Goal: Task Accomplishment & Management: Manage account settings

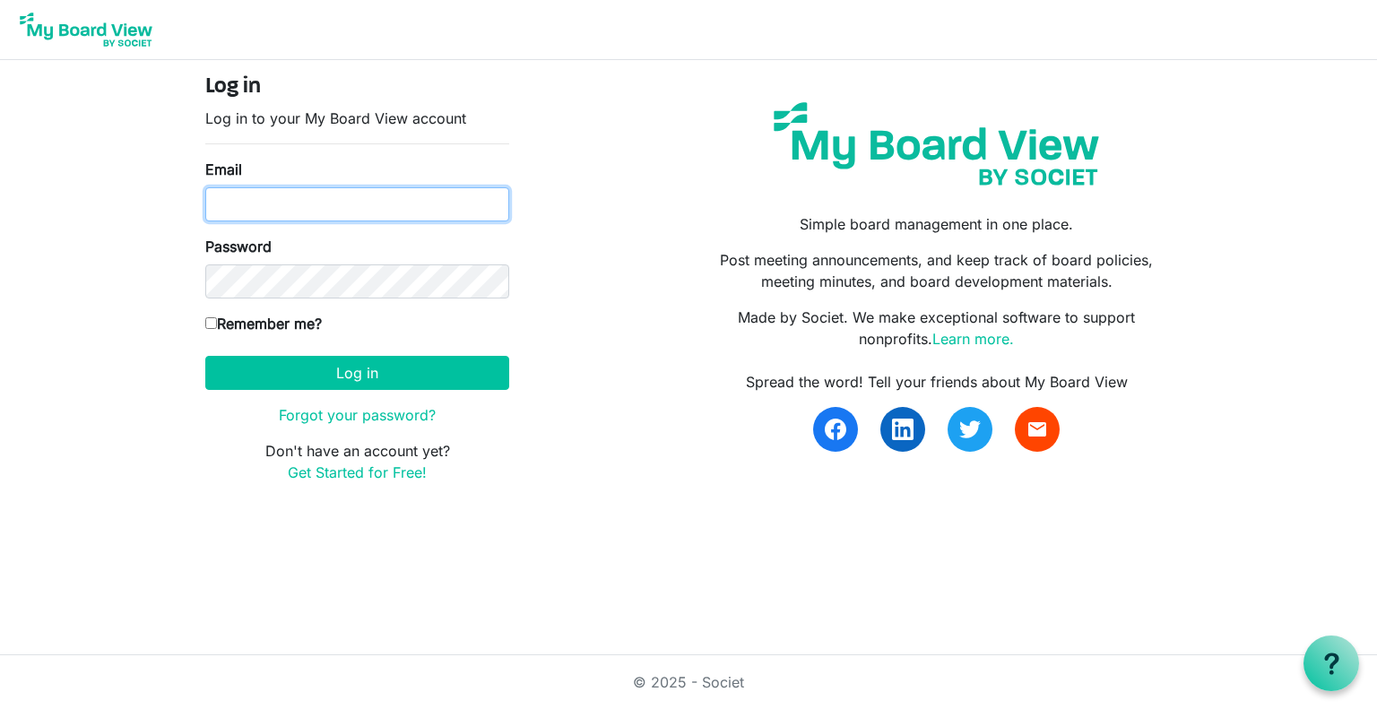
click at [455, 211] on input "Email" at bounding box center [357, 204] width 304 height 34
drag, startPoint x: 421, startPoint y: 198, endPoint x: 216, endPoint y: 201, distance: 205.2
click at [216, 201] on input "ests.edson@gmail.com" at bounding box center [357, 204] width 304 height 34
drag, startPoint x: 401, startPoint y: 210, endPoint x: 187, endPoint y: 207, distance: 213.3
click at [187, 207] on div "Log in Log in to your My Board View account Email admin@movingedson.com Passwor…" at bounding box center [688, 286] width 1022 height 452
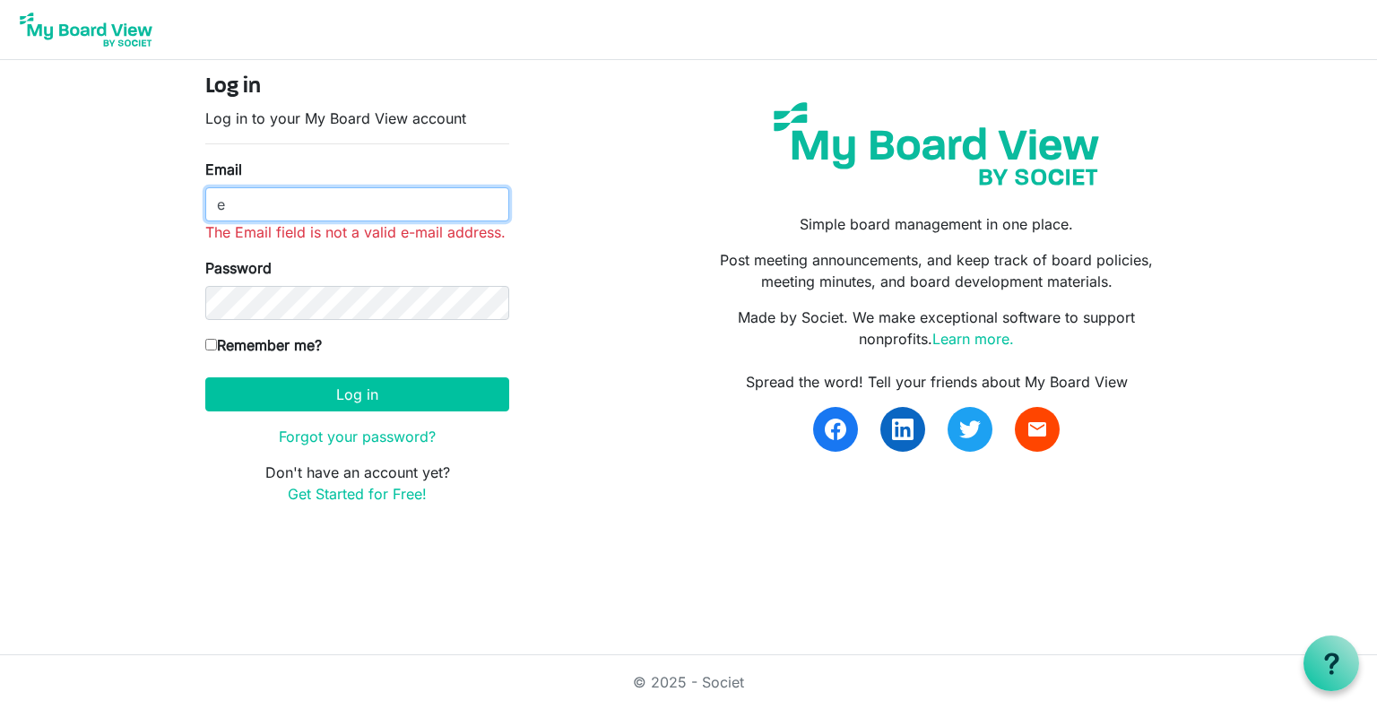
type input "ests.edson@gmail.com"
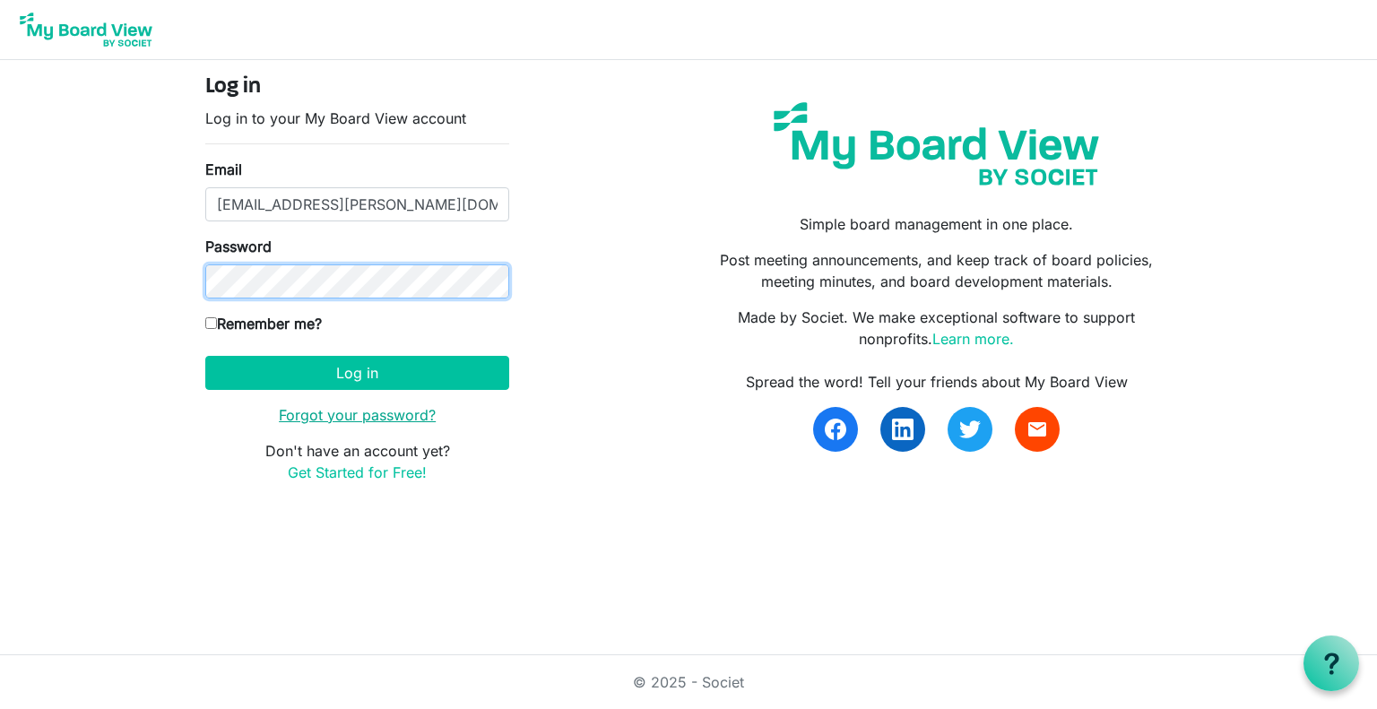
click at [205, 356] on button "Log in" at bounding box center [357, 373] width 304 height 34
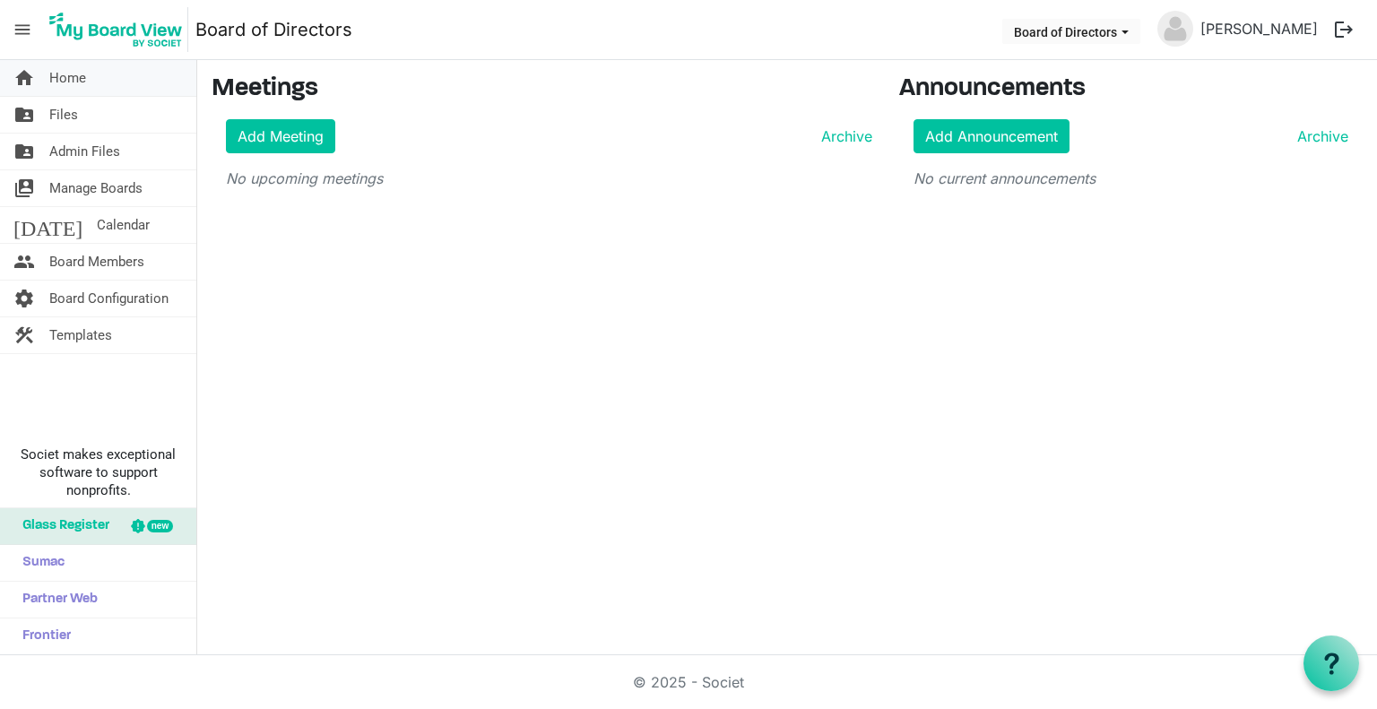
click at [96, 77] on link "home Home" at bounding box center [98, 78] width 196 height 36
click at [62, 115] on span "Files" at bounding box center [63, 115] width 29 height 36
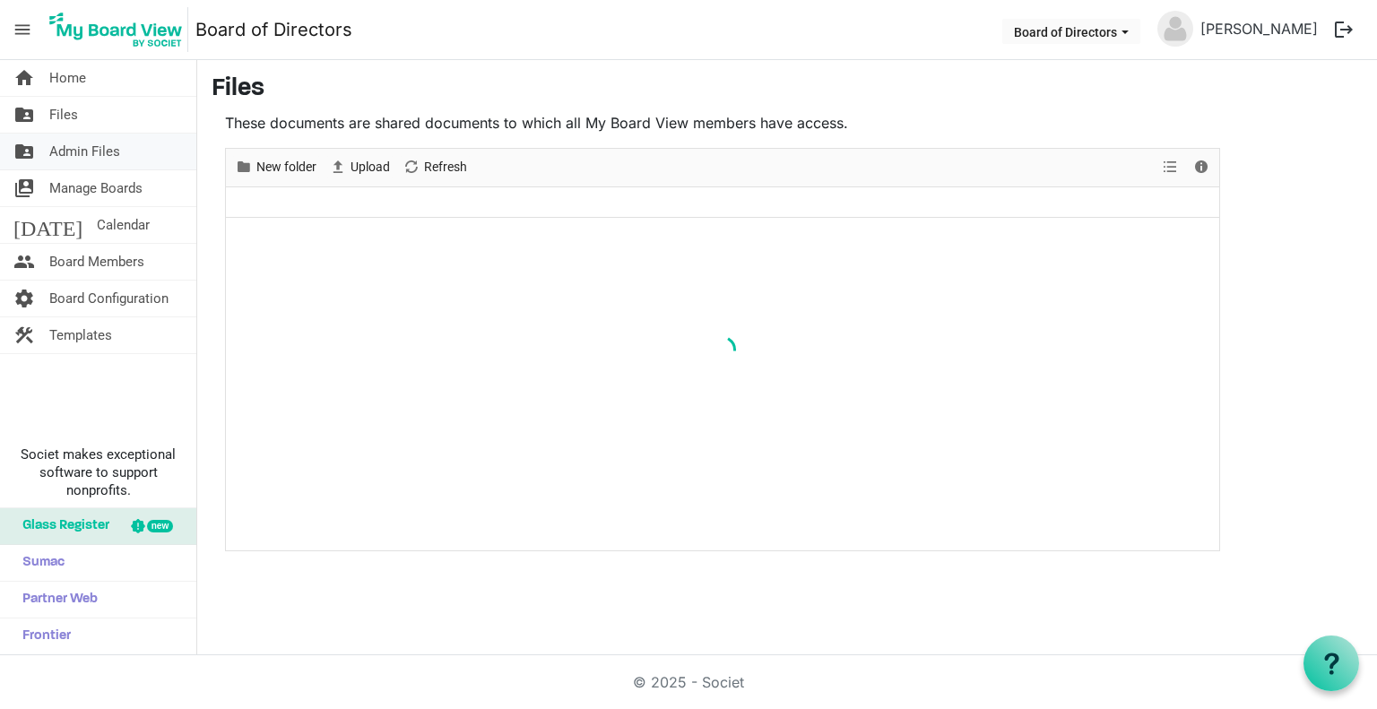
click at [71, 154] on span "Admin Files" at bounding box center [84, 152] width 71 height 36
click at [74, 182] on span "Manage Boards" at bounding box center [95, 188] width 93 height 36
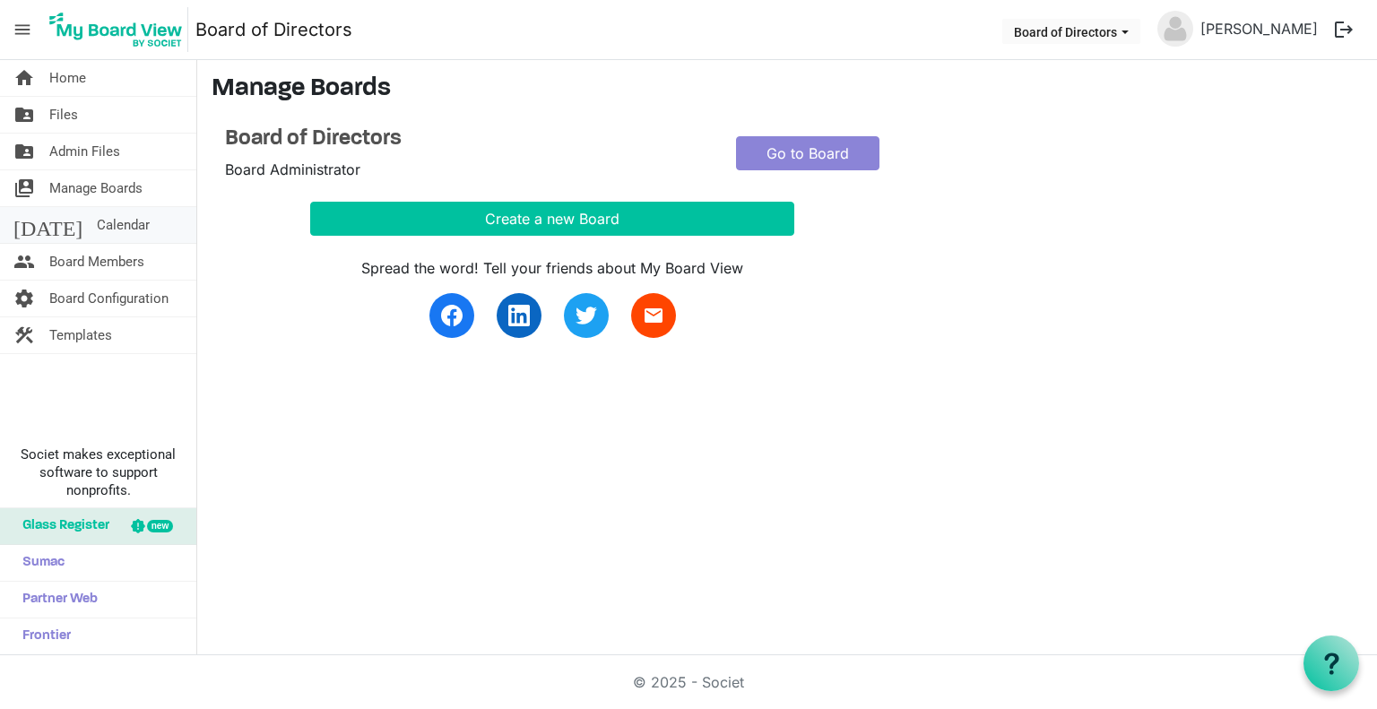
click at [97, 218] on span "Calendar" at bounding box center [123, 225] width 53 height 36
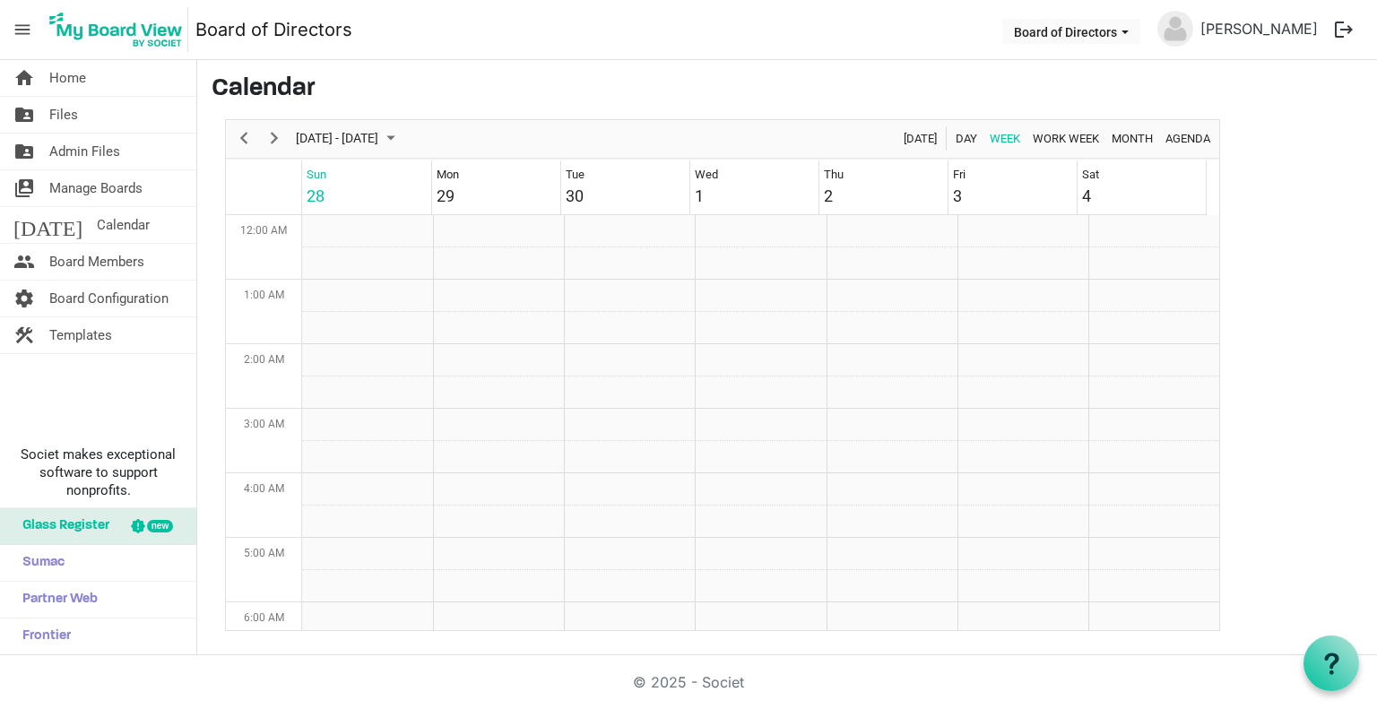
scroll to position [581, 0]
click at [75, 260] on span "Board Members" at bounding box center [96, 262] width 95 height 36
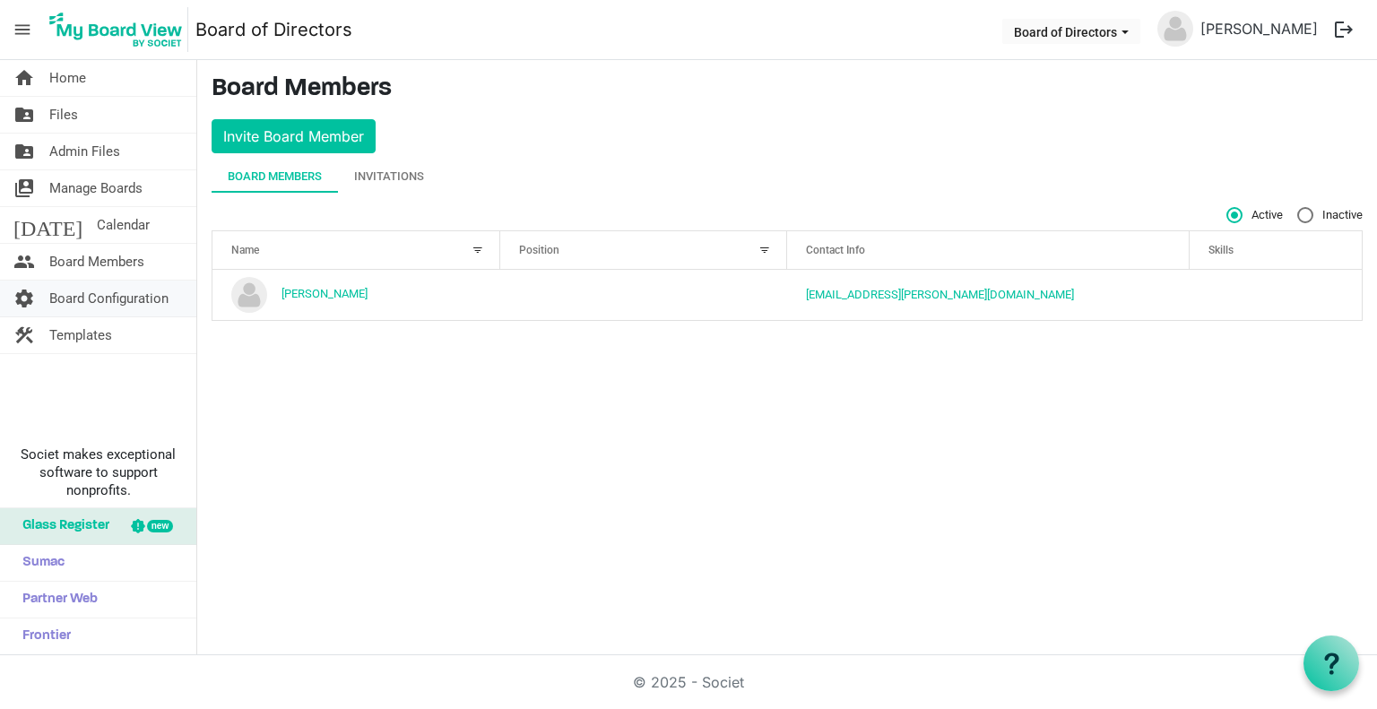
click at [70, 294] on span "Board Configuration" at bounding box center [108, 298] width 119 height 36
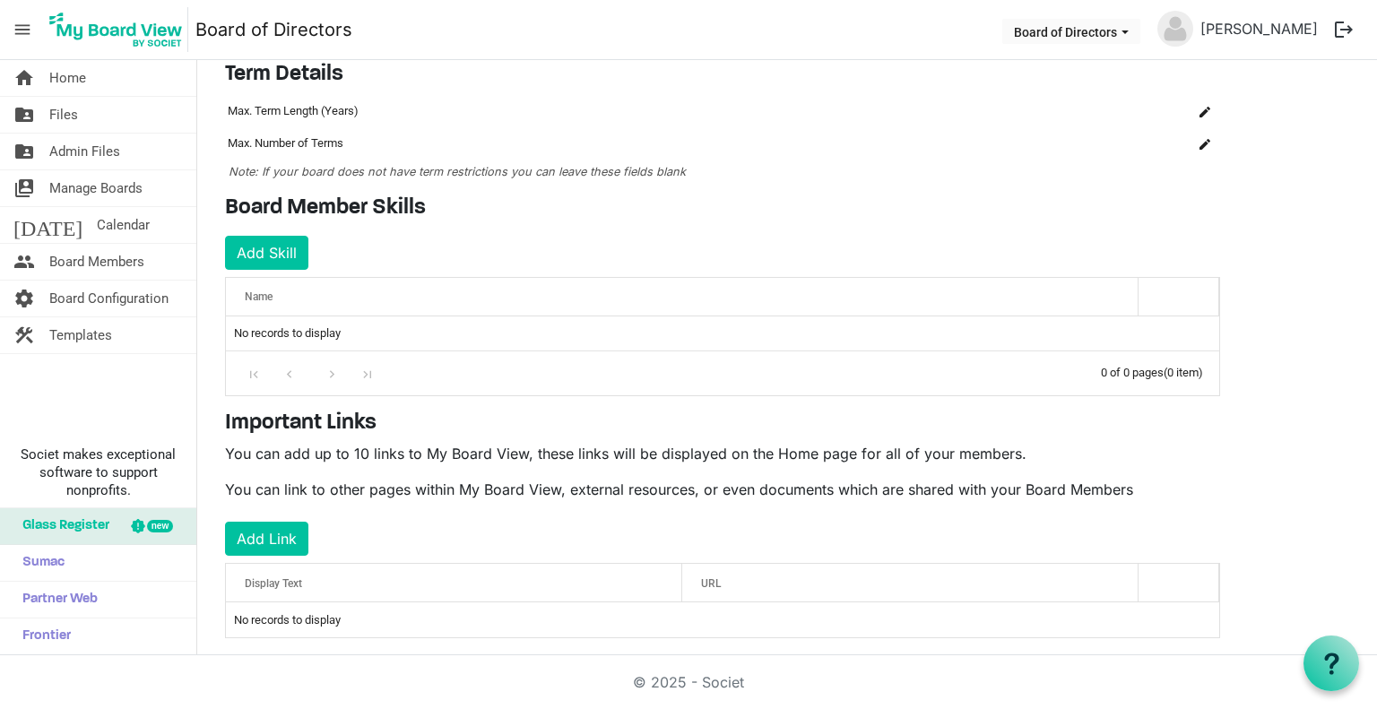
scroll to position [158, 0]
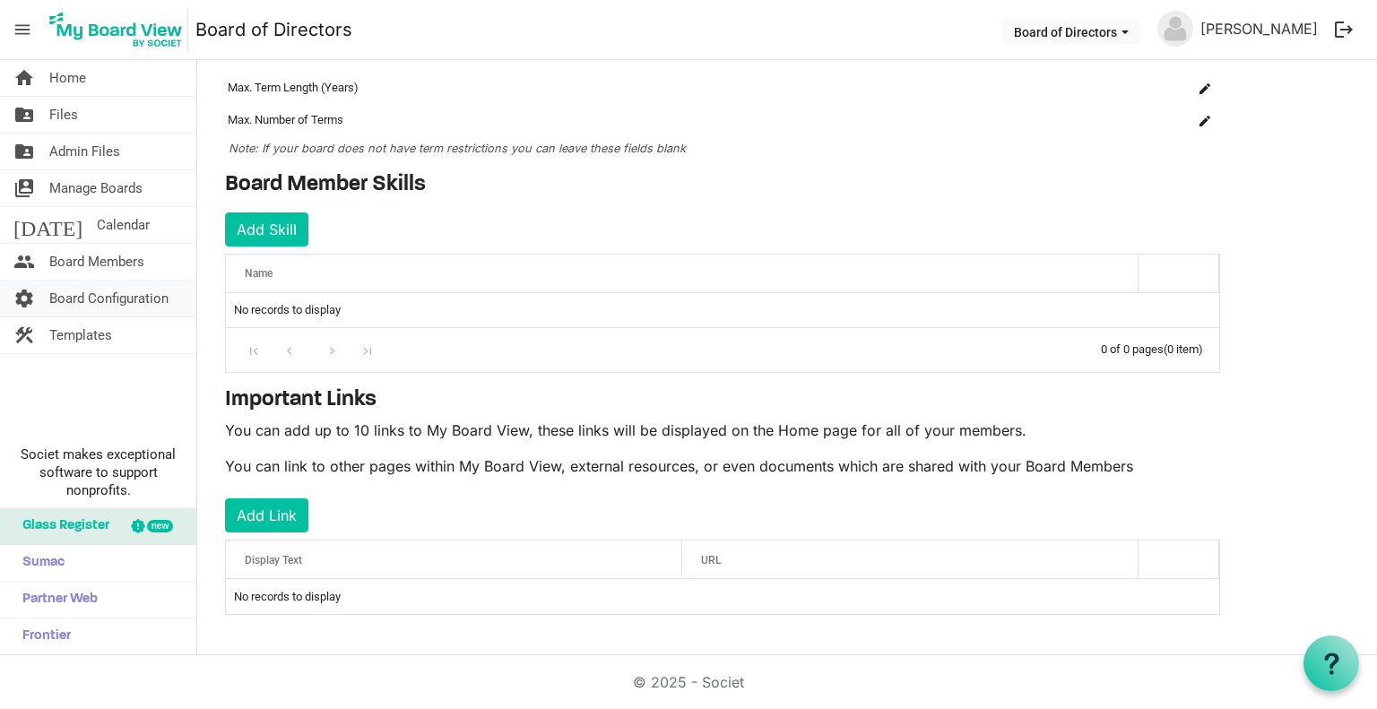
click at [133, 296] on span "Board Configuration" at bounding box center [108, 298] width 119 height 36
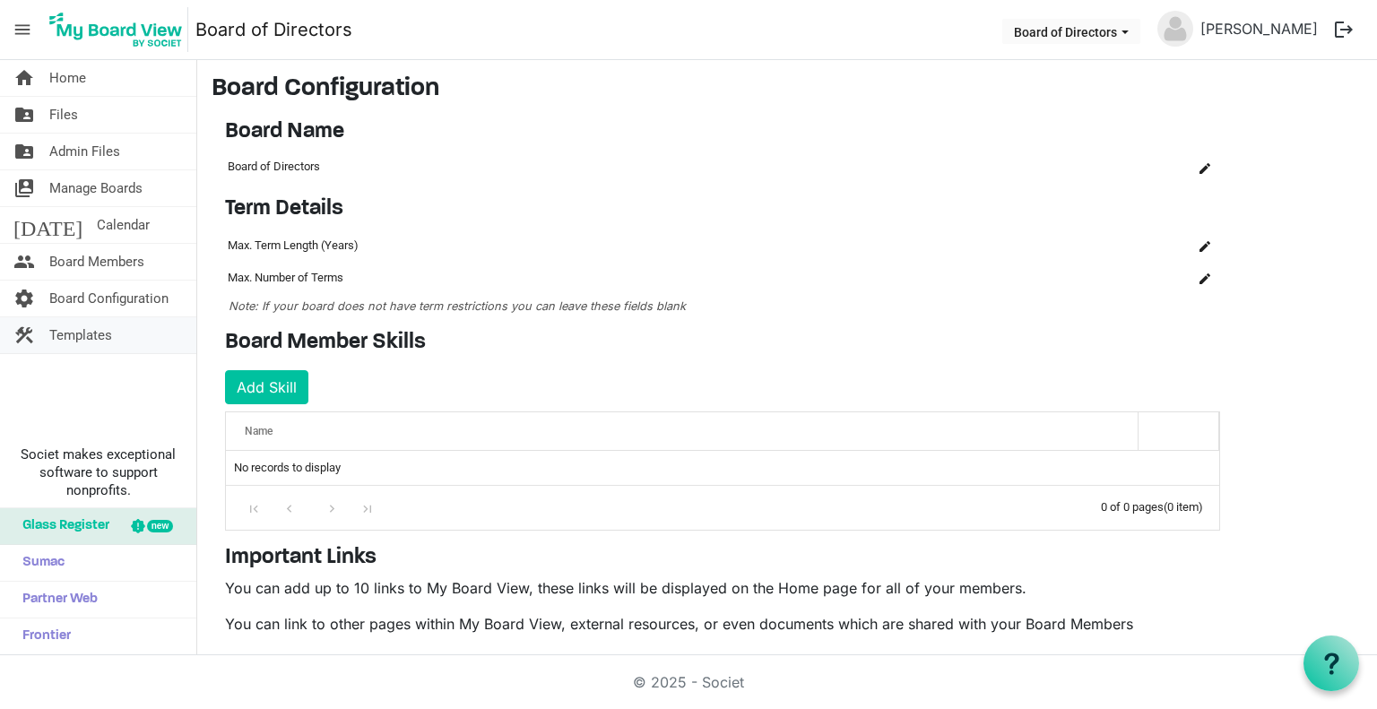
click at [102, 339] on span "Templates" at bounding box center [80, 335] width 63 height 36
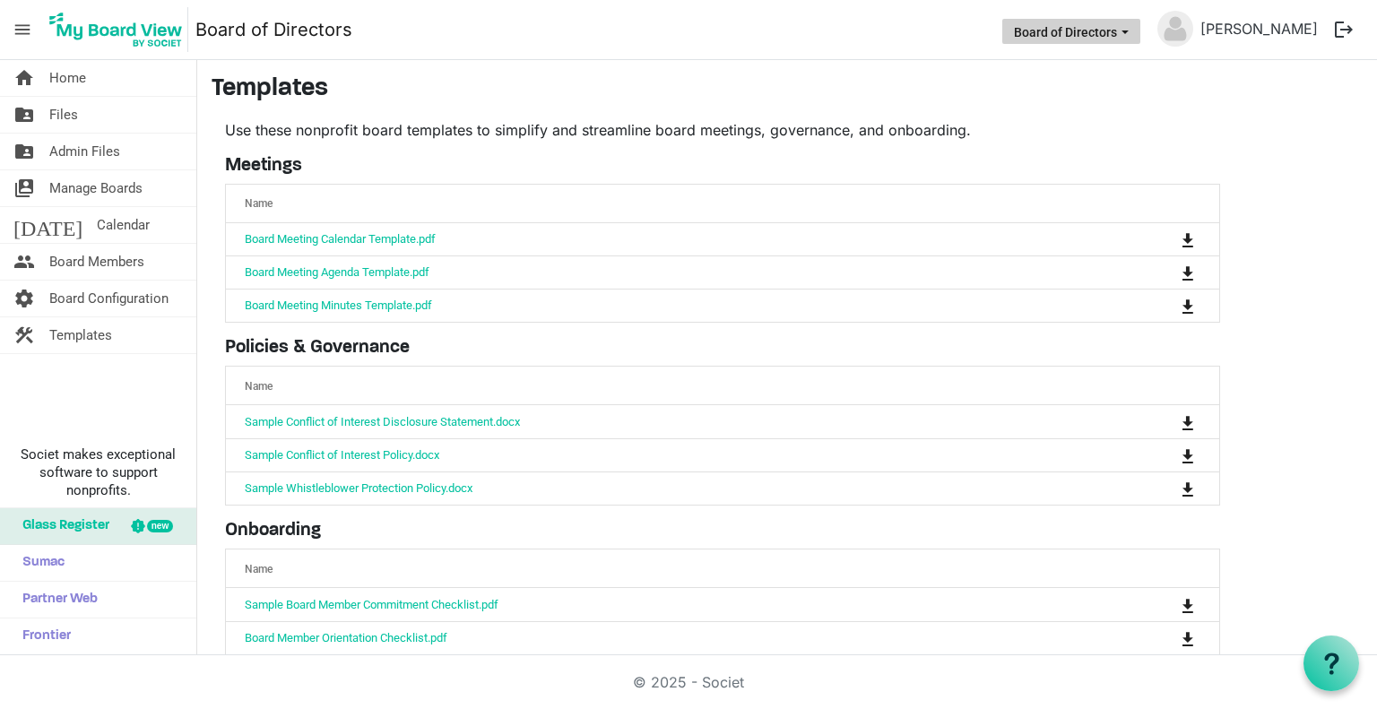
click at [1133, 35] on span "Board of Directors dropdownbutton" at bounding box center [1125, 32] width 16 height 7
click at [77, 79] on span "Home" at bounding box center [67, 78] width 37 height 36
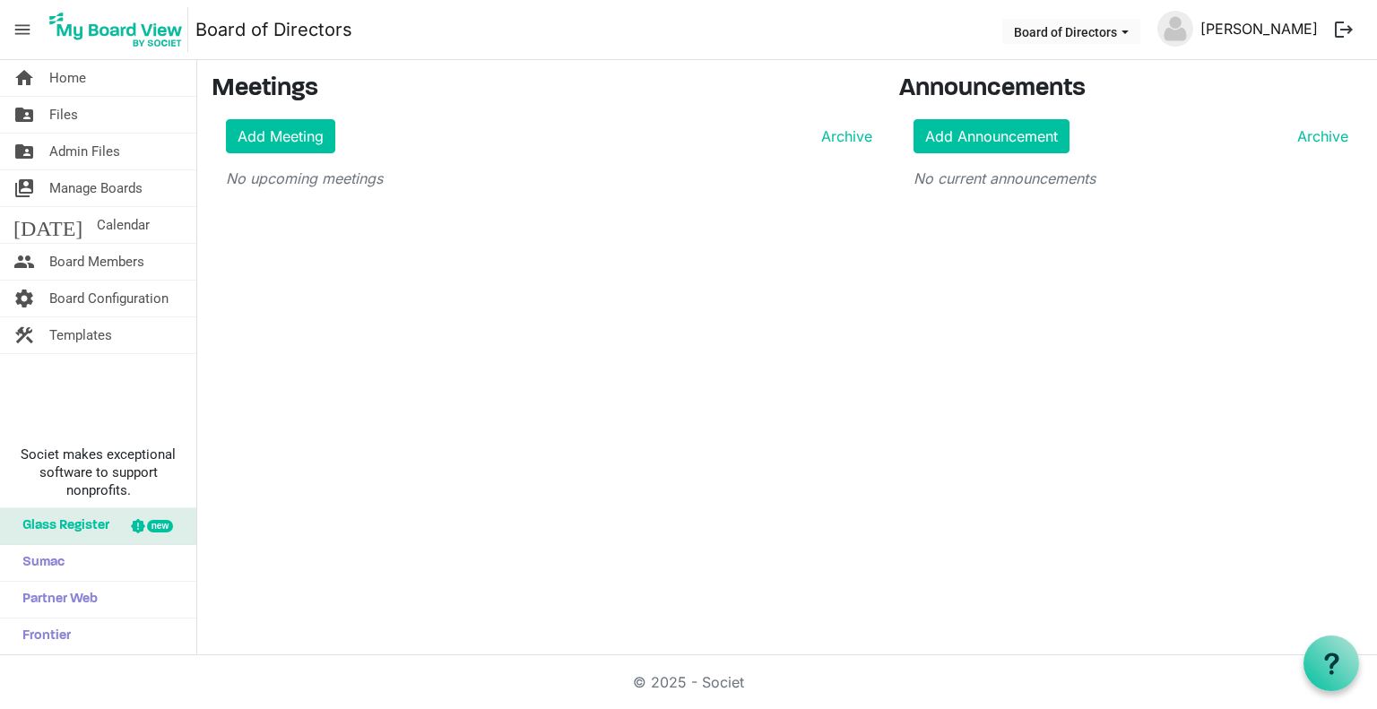
click at [1287, 24] on link "[PERSON_NAME]" at bounding box center [1259, 29] width 132 height 36
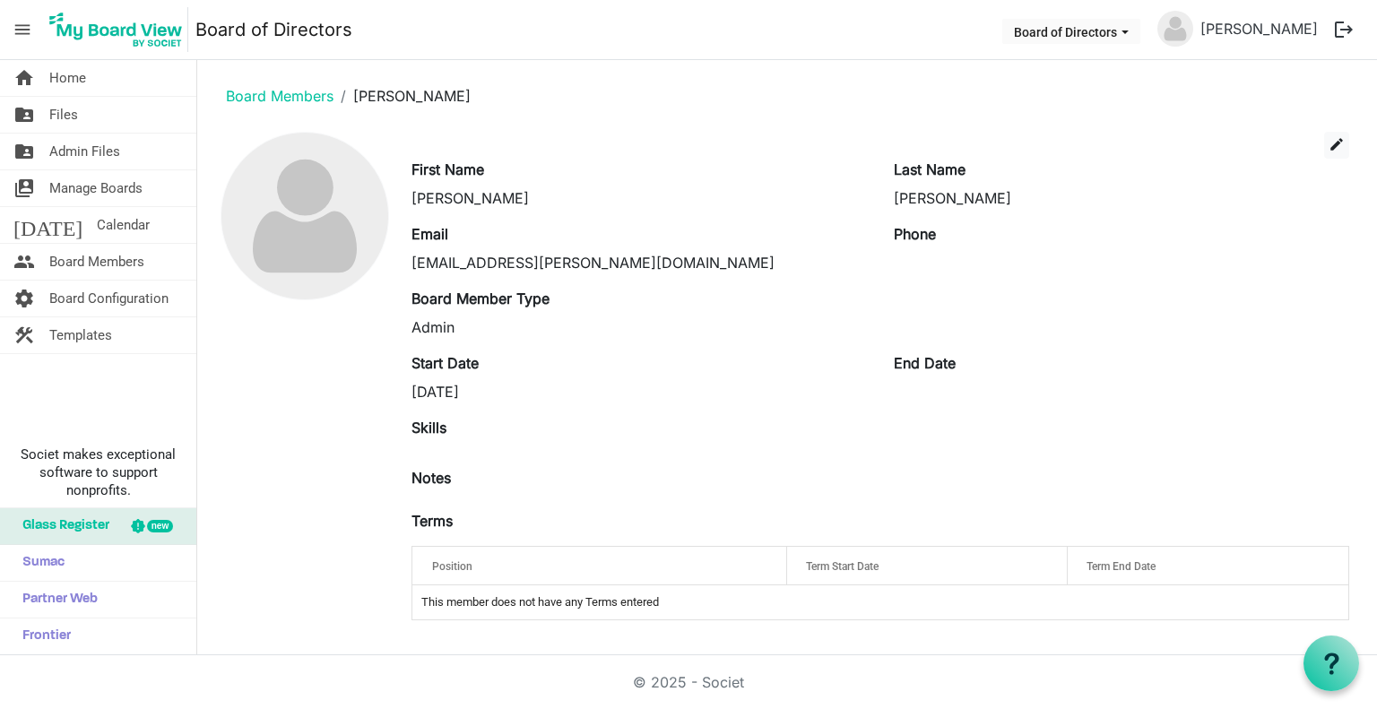
click at [554, 266] on div "ests.edson@gmail.com" at bounding box center [638, 263] width 455 height 22
click at [1342, 143] on span "edit" at bounding box center [1336, 144] width 16 height 16
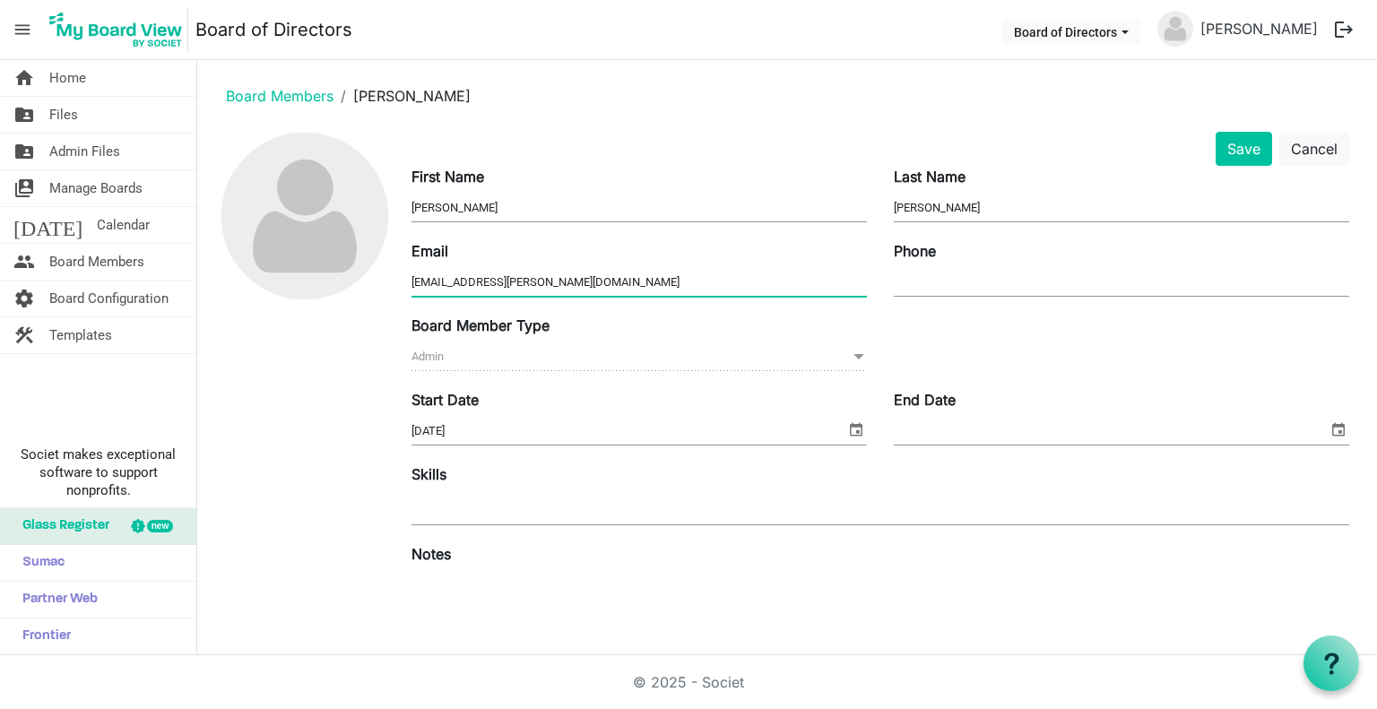
drag, startPoint x: 533, startPoint y: 279, endPoint x: 405, endPoint y: 294, distance: 129.1
click at [405, 294] on div "Email ests.edson@gmail.com" at bounding box center [639, 270] width 482 height 60
type input "[EMAIL_ADDRESS][DOMAIN_NAME]"
click at [917, 281] on input "Phone" at bounding box center [1120, 282] width 455 height 27
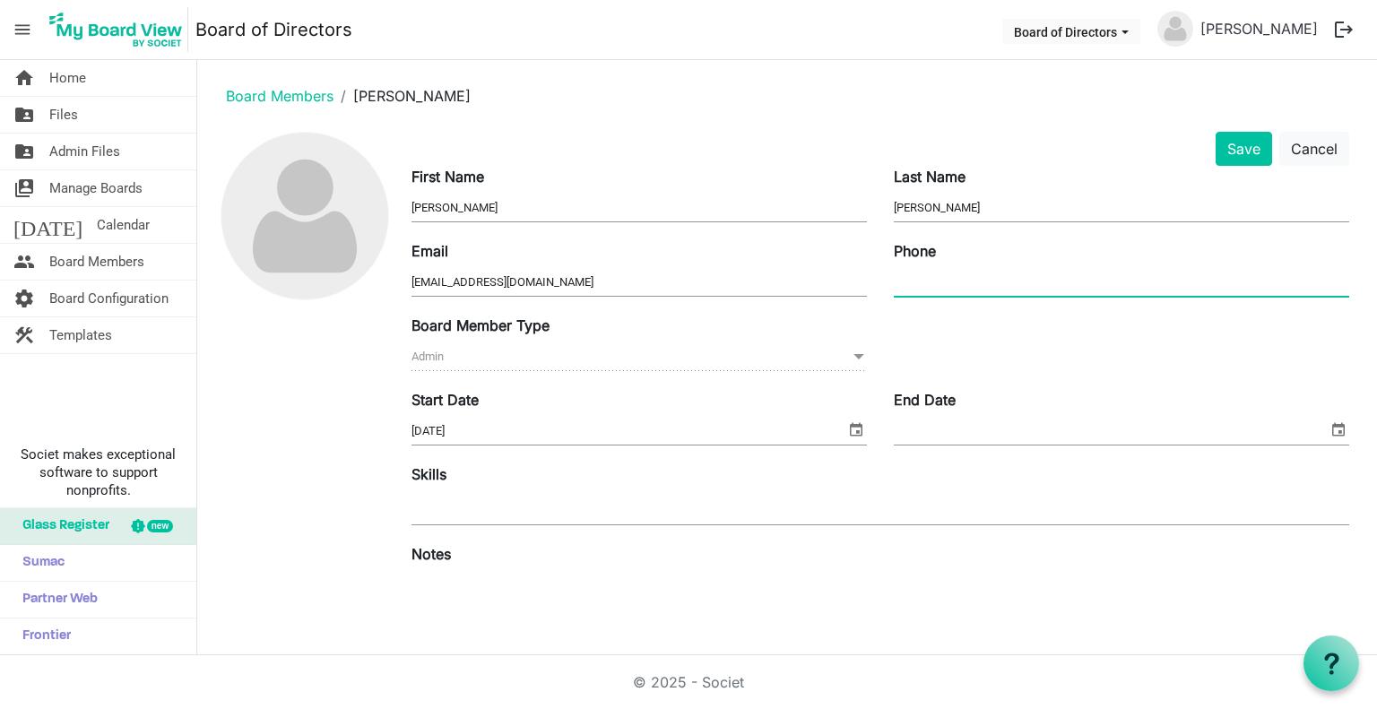
type input "[PHONE_NUMBER]"
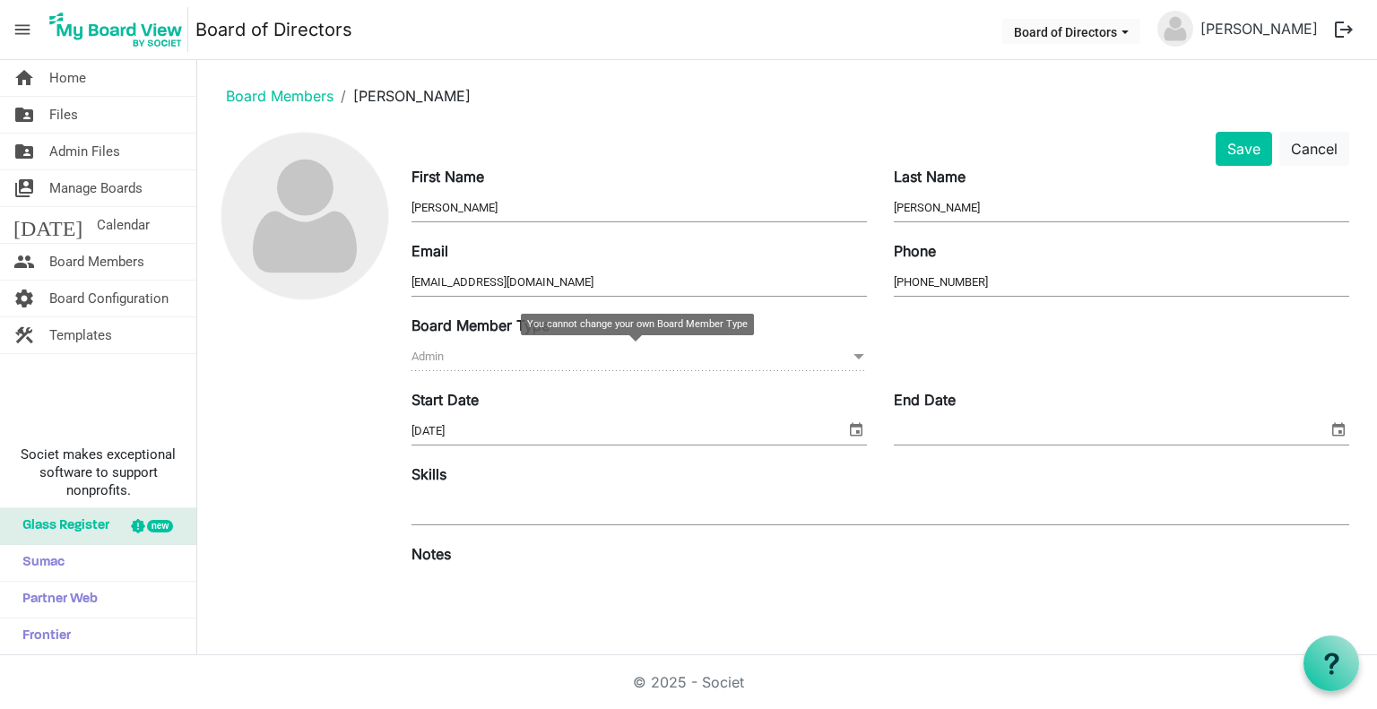
click at [531, 357] on span "Admin Admin" at bounding box center [638, 357] width 455 height 28
click at [479, 358] on span "Admin Admin" at bounding box center [638, 357] width 455 height 28
click at [850, 356] on span at bounding box center [858, 357] width 16 height 20
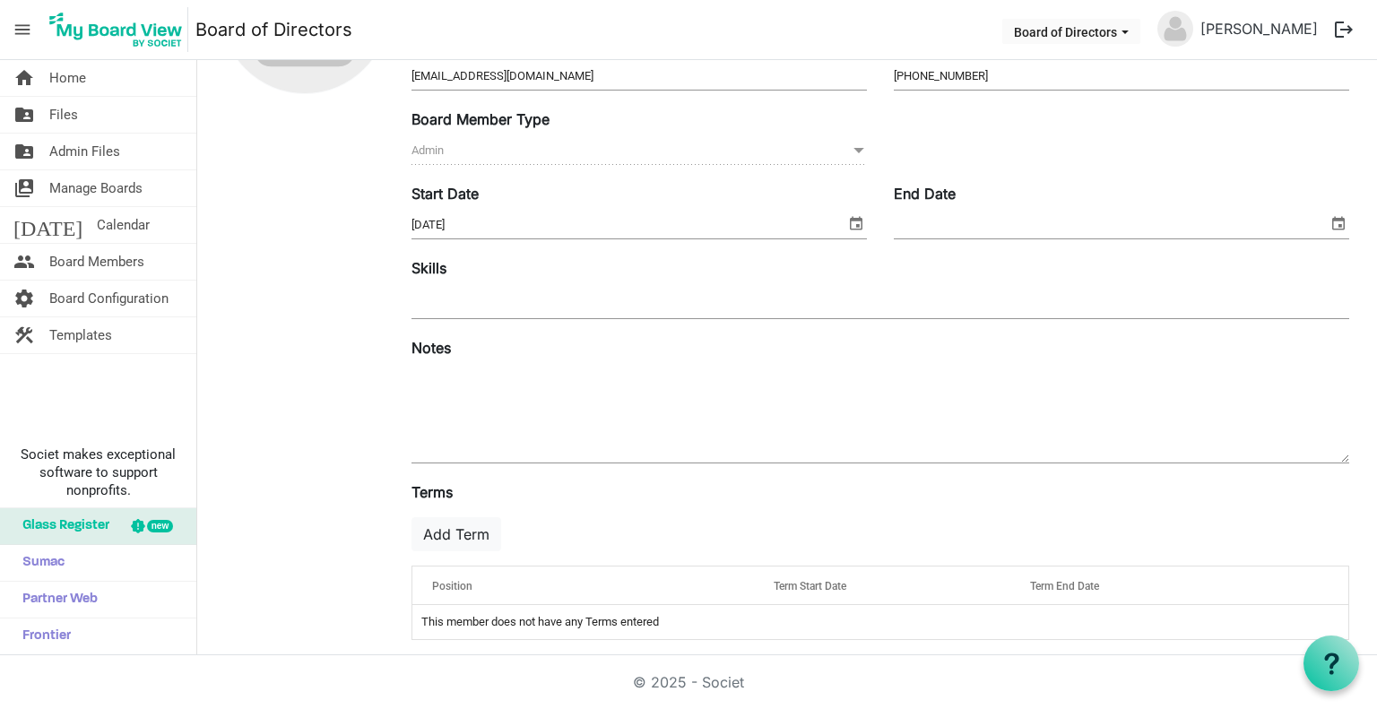
scroll to position [217, 0]
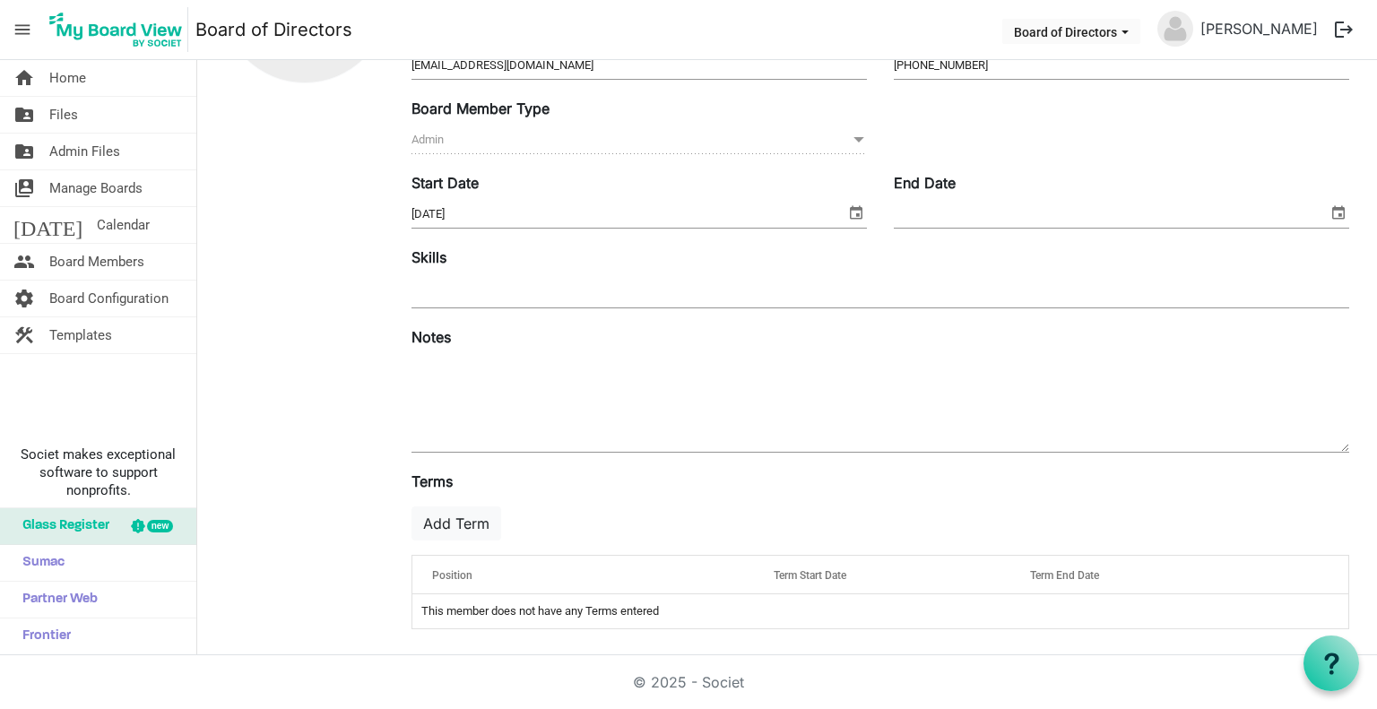
click at [546, 601] on td "This member does not have any Terms entered" at bounding box center [880, 611] width 936 height 34
click at [462, 526] on button "Add Term" at bounding box center [456, 523] width 90 height 34
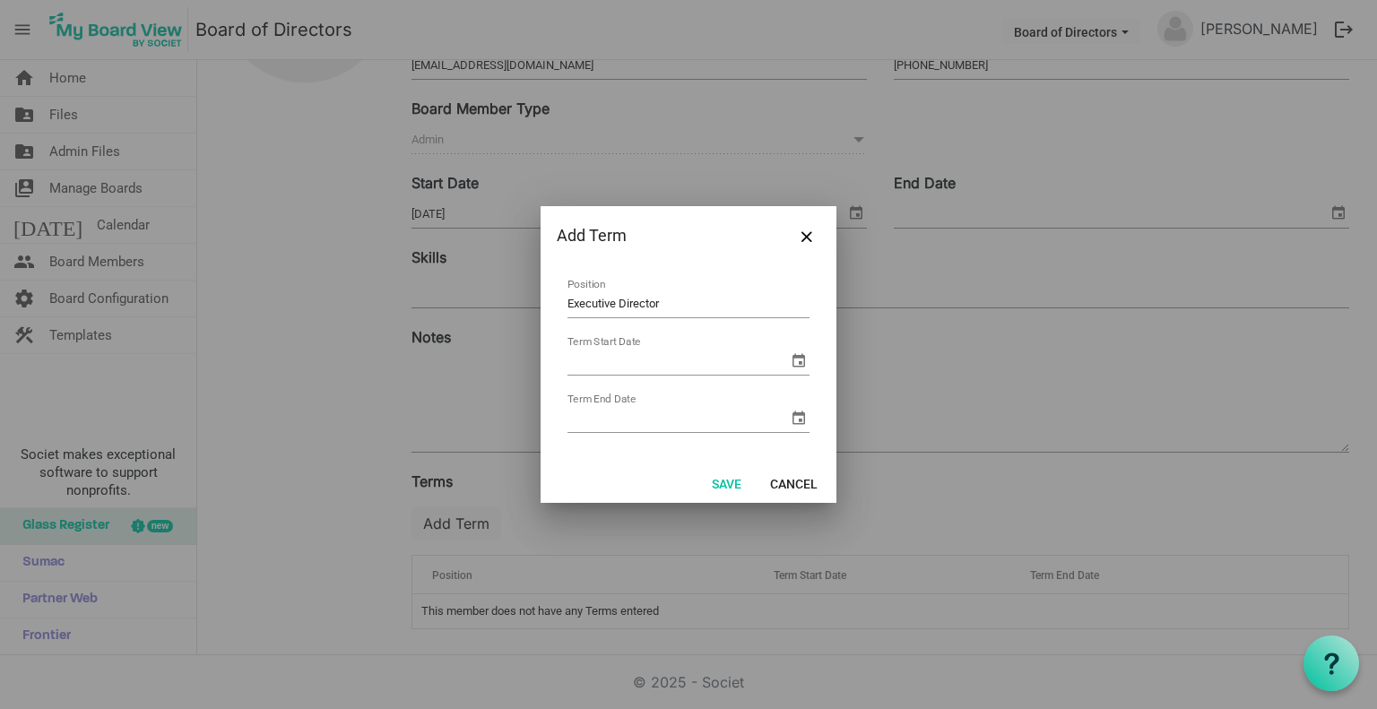
type input "Executive Director"
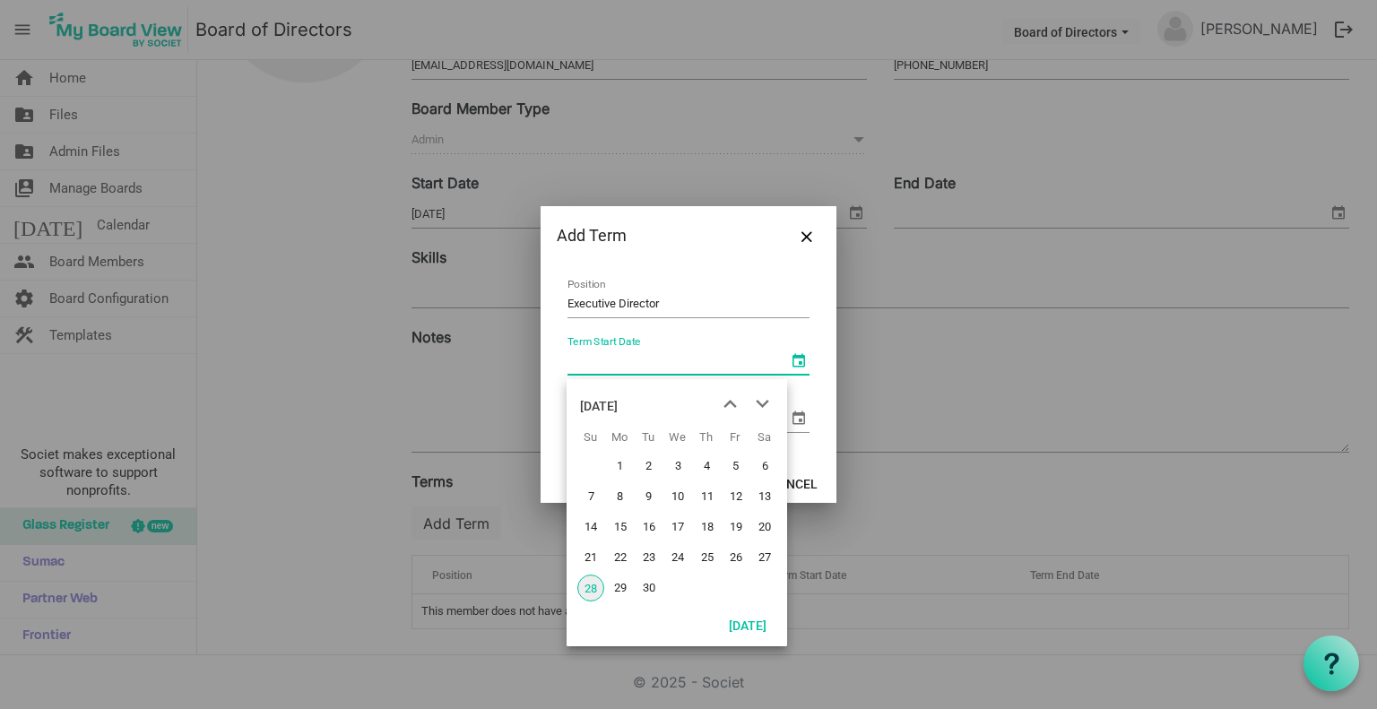
click at [793, 354] on span "select" at bounding box center [799, 361] width 22 height 22
click at [756, 404] on span "next month" at bounding box center [762, 404] width 31 height 32
click at [728, 401] on span "previous month" at bounding box center [729, 404] width 31 height 32
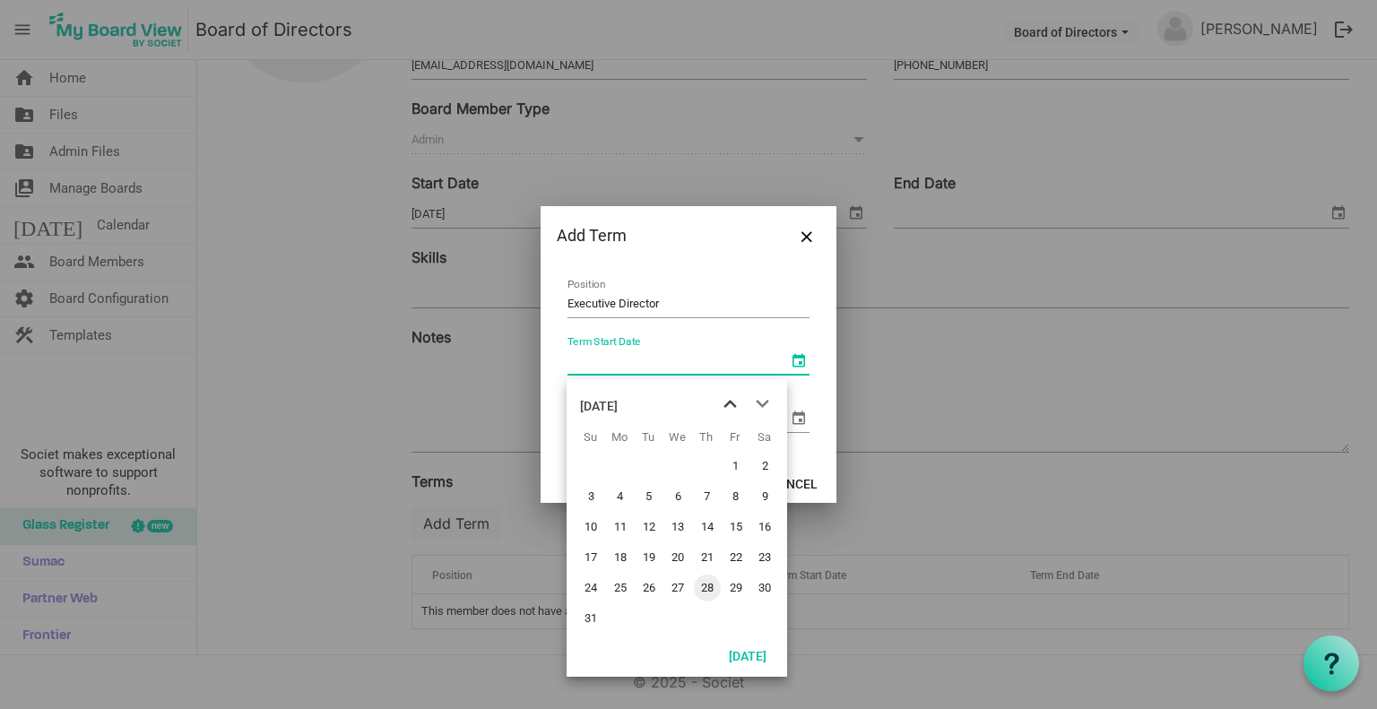
click at [728, 401] on span "previous month" at bounding box center [729, 404] width 31 height 32
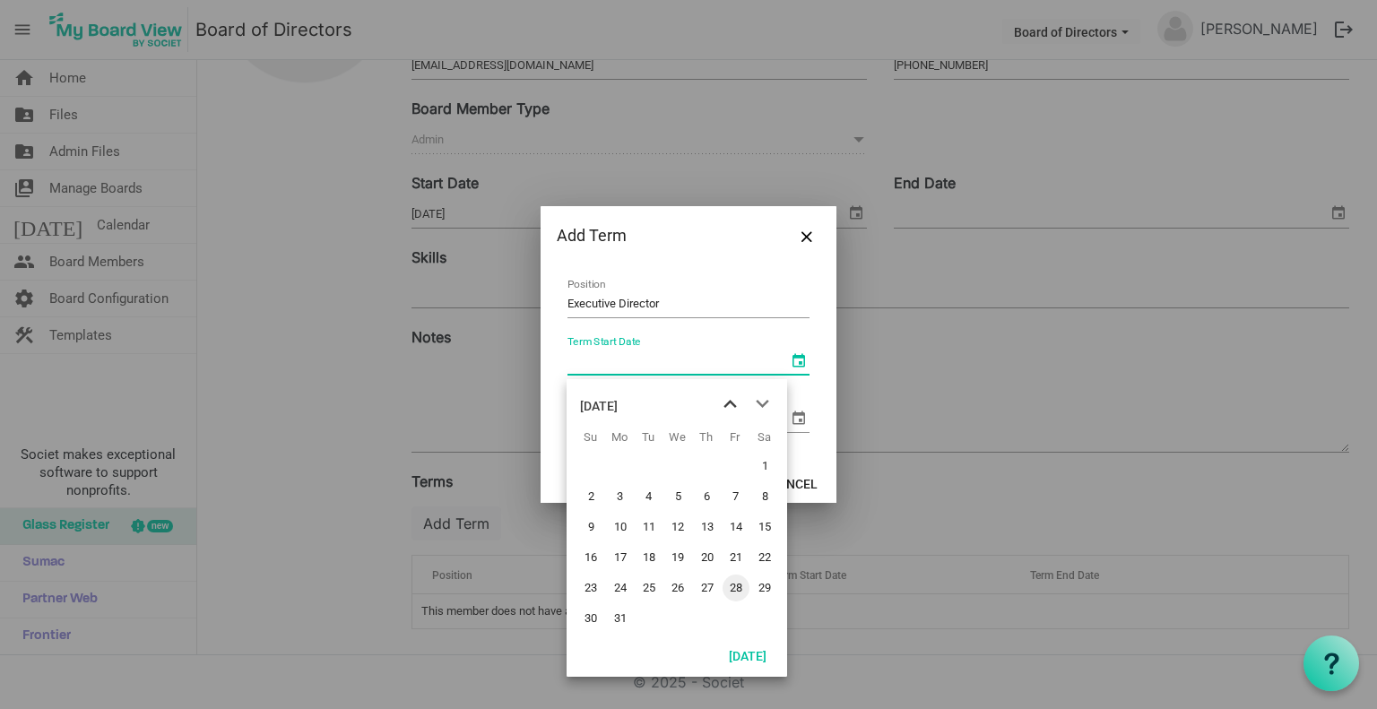
click at [728, 401] on span "previous month" at bounding box center [729, 404] width 31 height 32
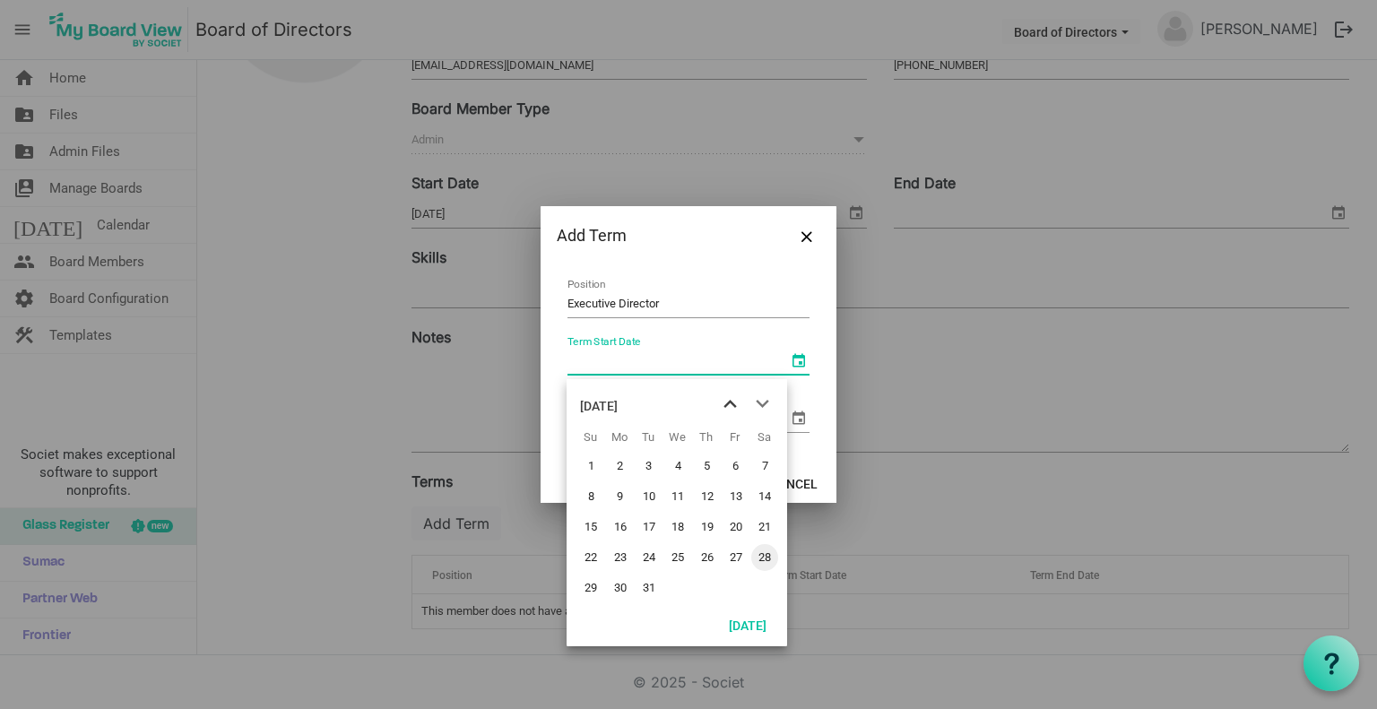
click at [728, 401] on span "previous month" at bounding box center [729, 404] width 31 height 32
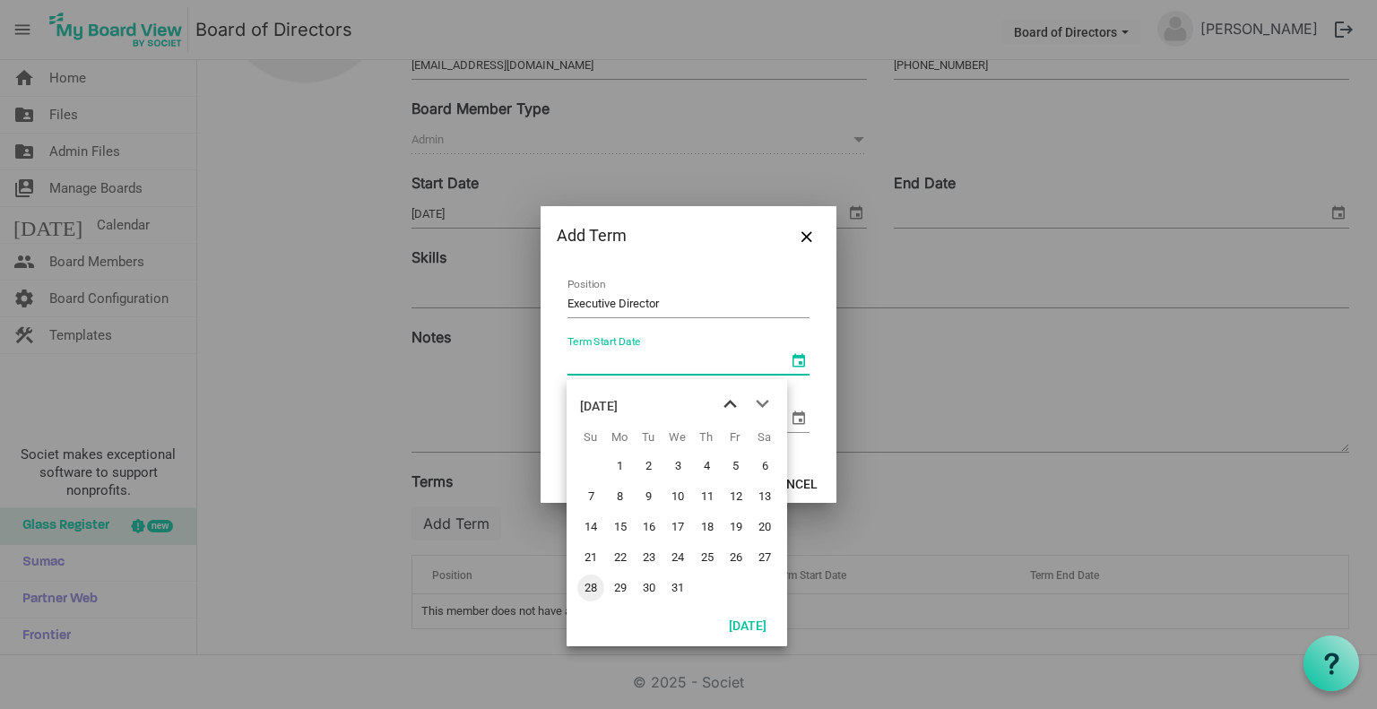
click at [728, 401] on span "previous month" at bounding box center [729, 404] width 31 height 32
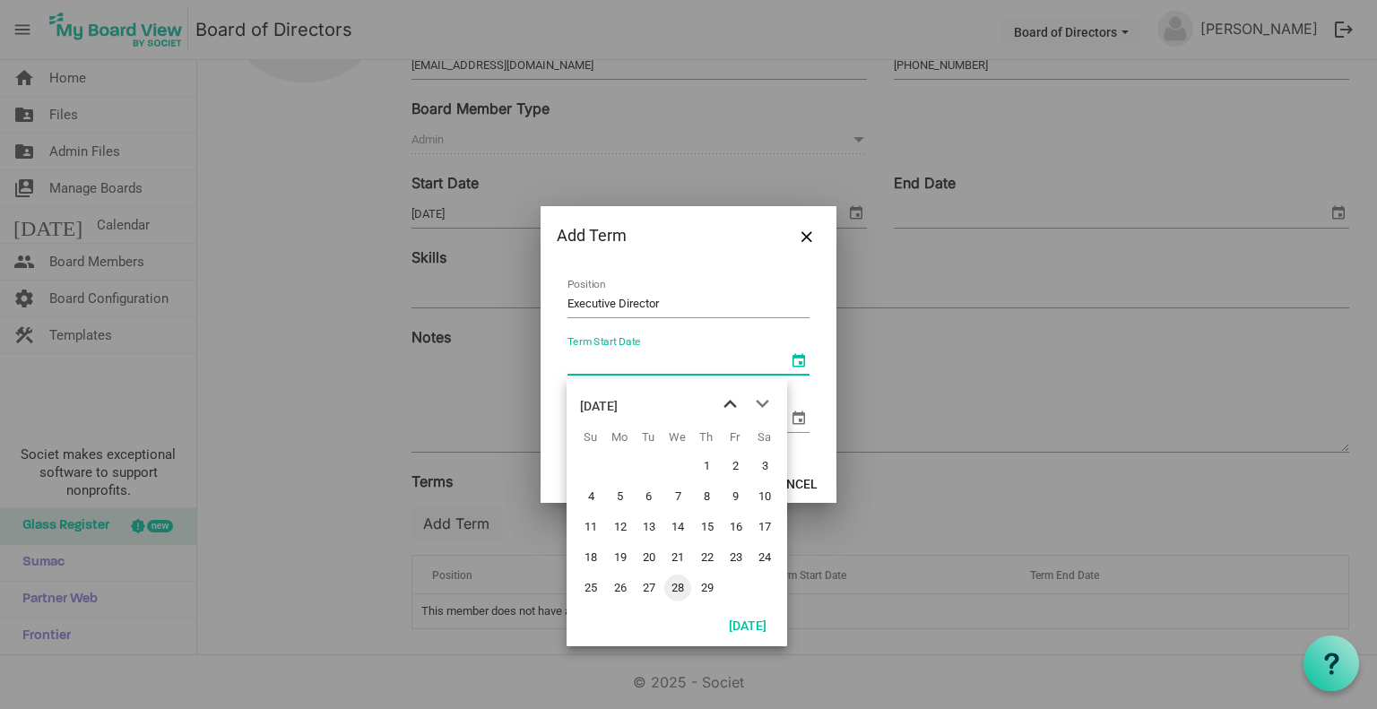
click at [728, 401] on span "previous month" at bounding box center [729, 404] width 31 height 32
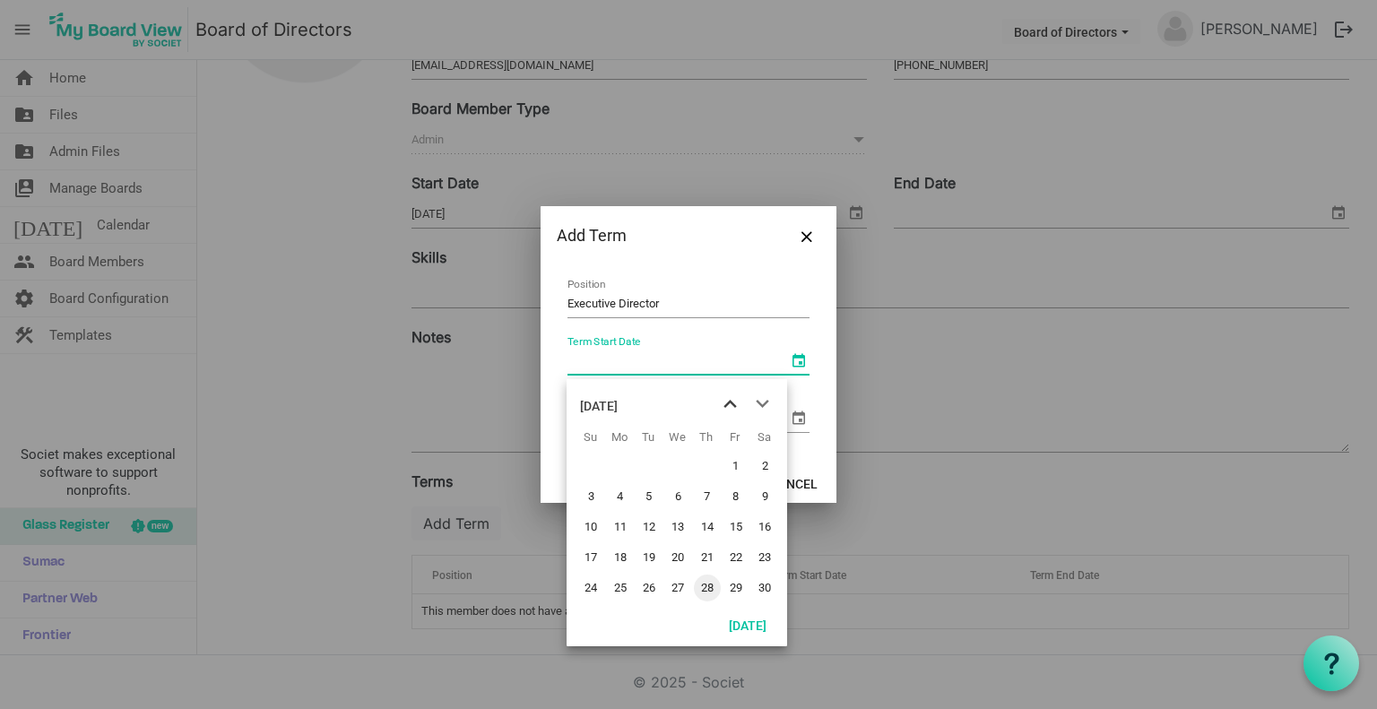
click at [728, 401] on span "previous month" at bounding box center [729, 404] width 31 height 32
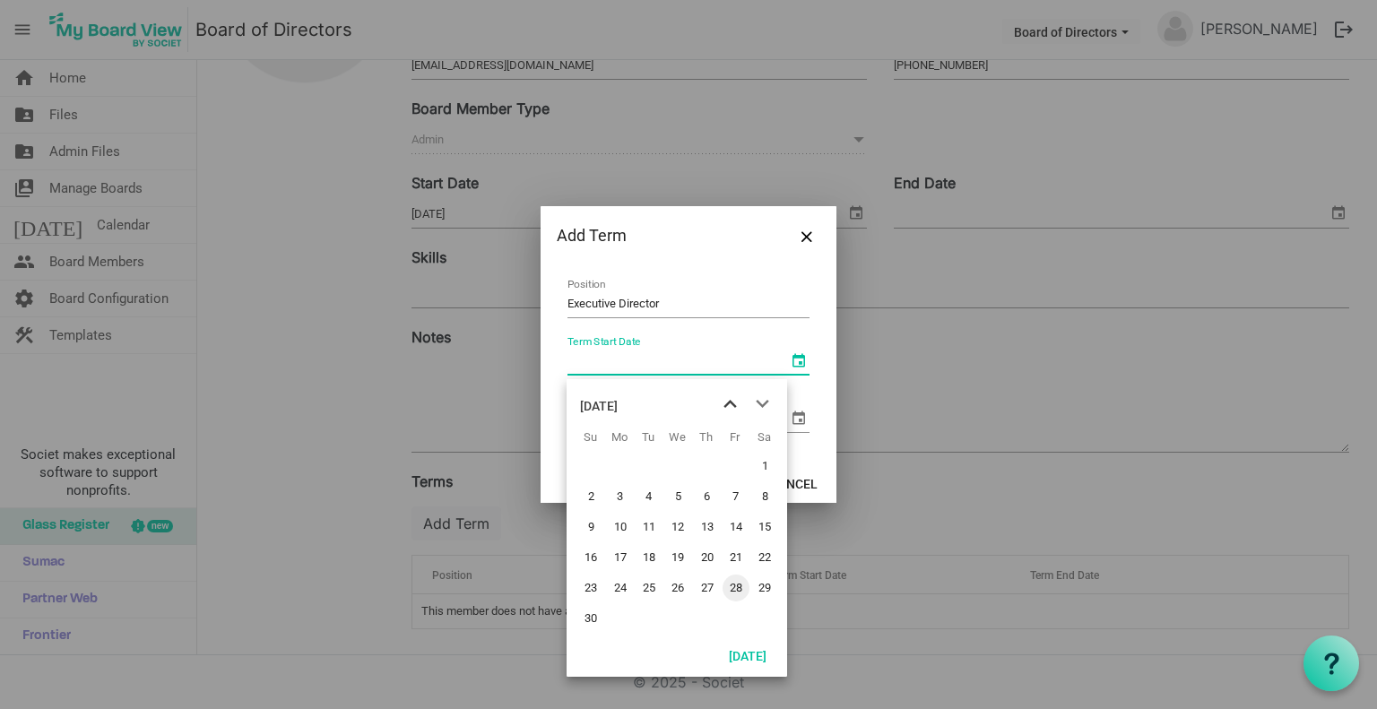
click at [728, 401] on span "previous month" at bounding box center [729, 404] width 31 height 32
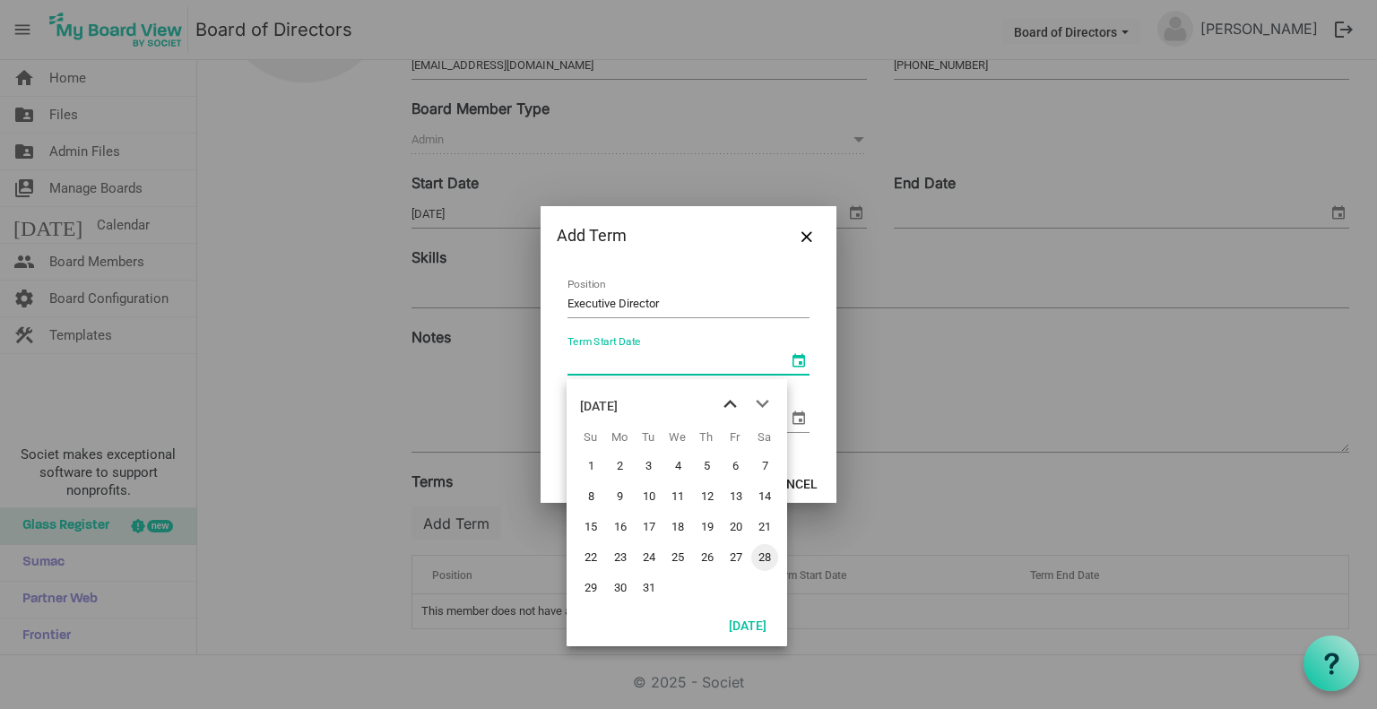
click at [728, 401] on span "previous month" at bounding box center [729, 404] width 31 height 32
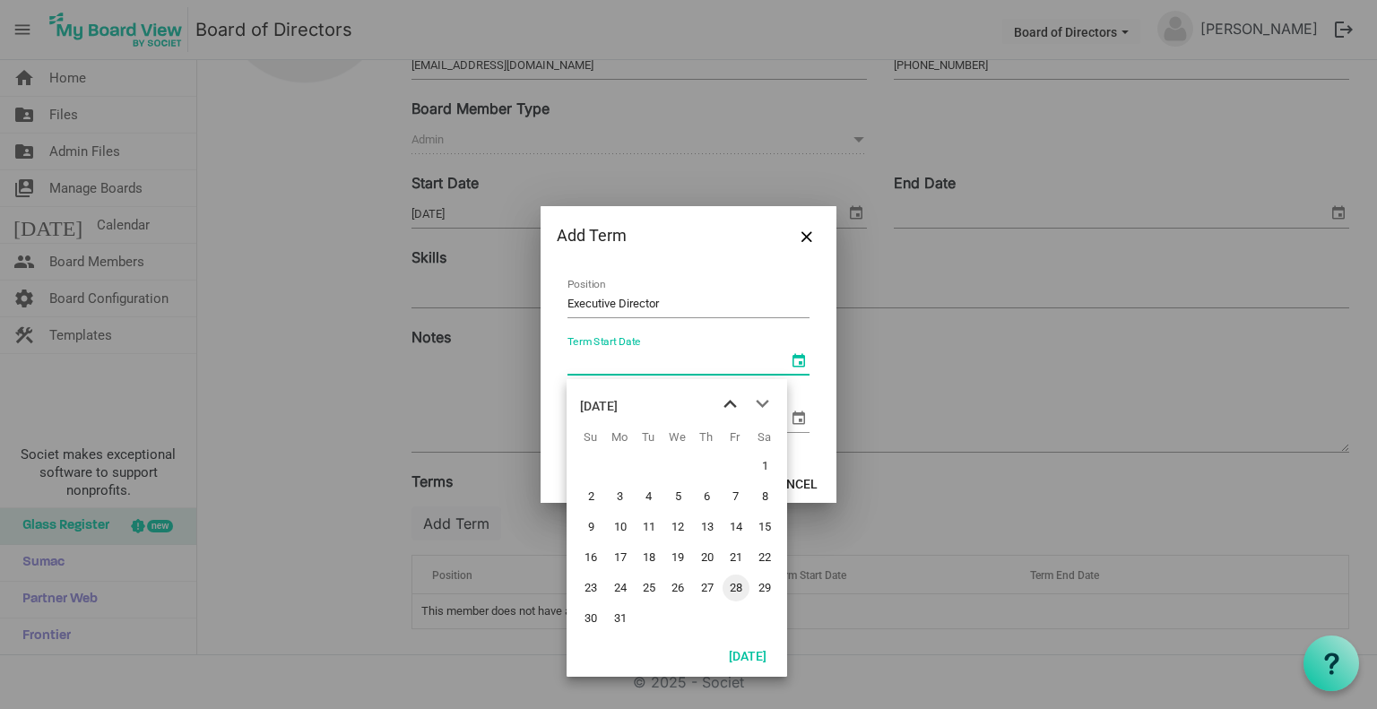
click at [728, 401] on span "previous month" at bounding box center [729, 404] width 31 height 32
click at [757, 406] on span "next month" at bounding box center [762, 404] width 31 height 32
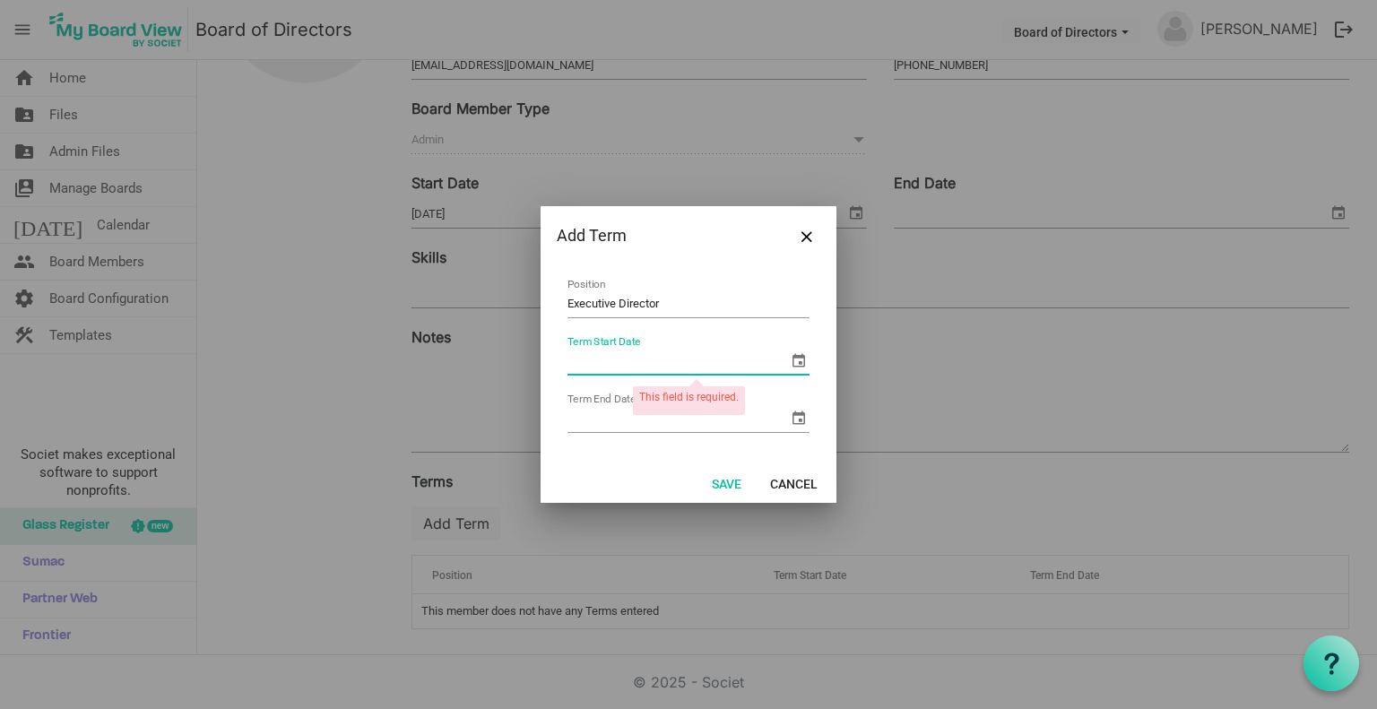
click at [706, 365] on input "Term Start Date" at bounding box center [677, 361] width 220 height 27
type input "[DATE]"
click at [683, 422] on input "Term End Date" at bounding box center [677, 418] width 220 height 27
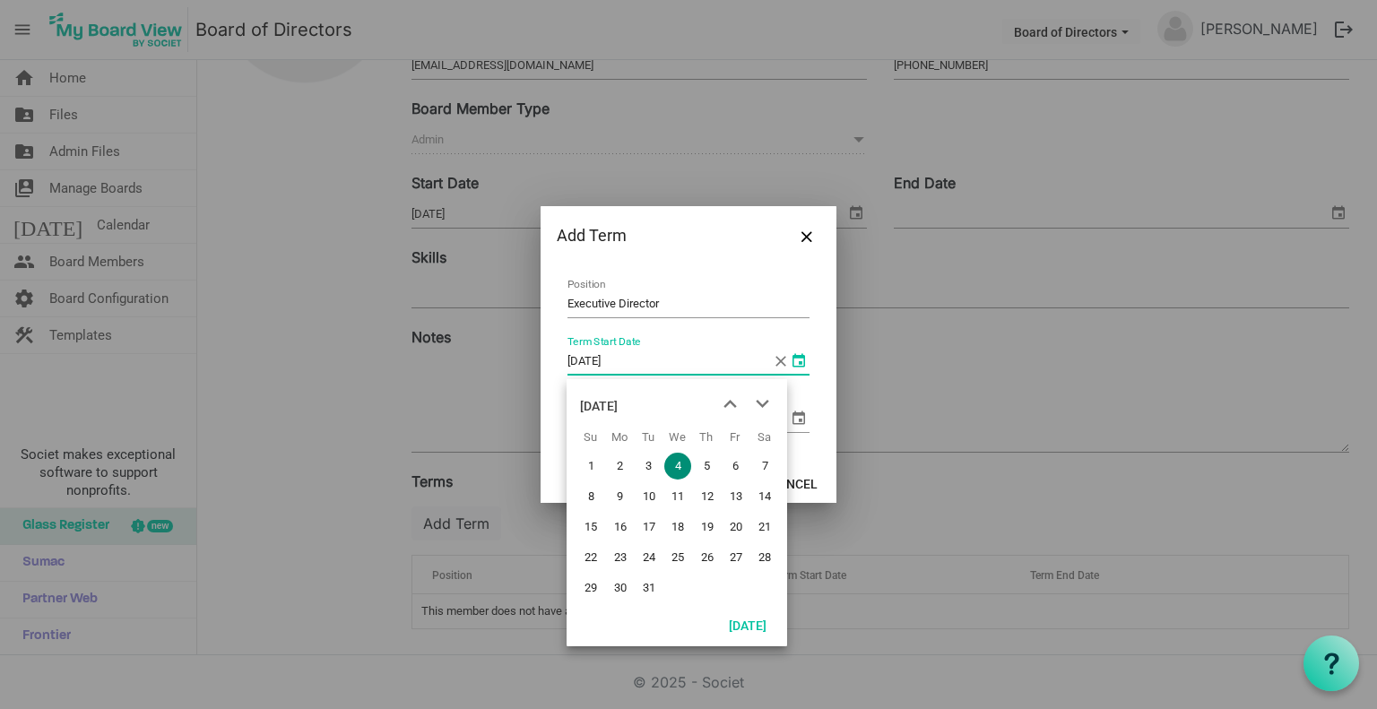
click at [797, 361] on table "Executive Director Position 5/4/2022 Term Start Date Term End Date" at bounding box center [688, 356] width 263 height 182
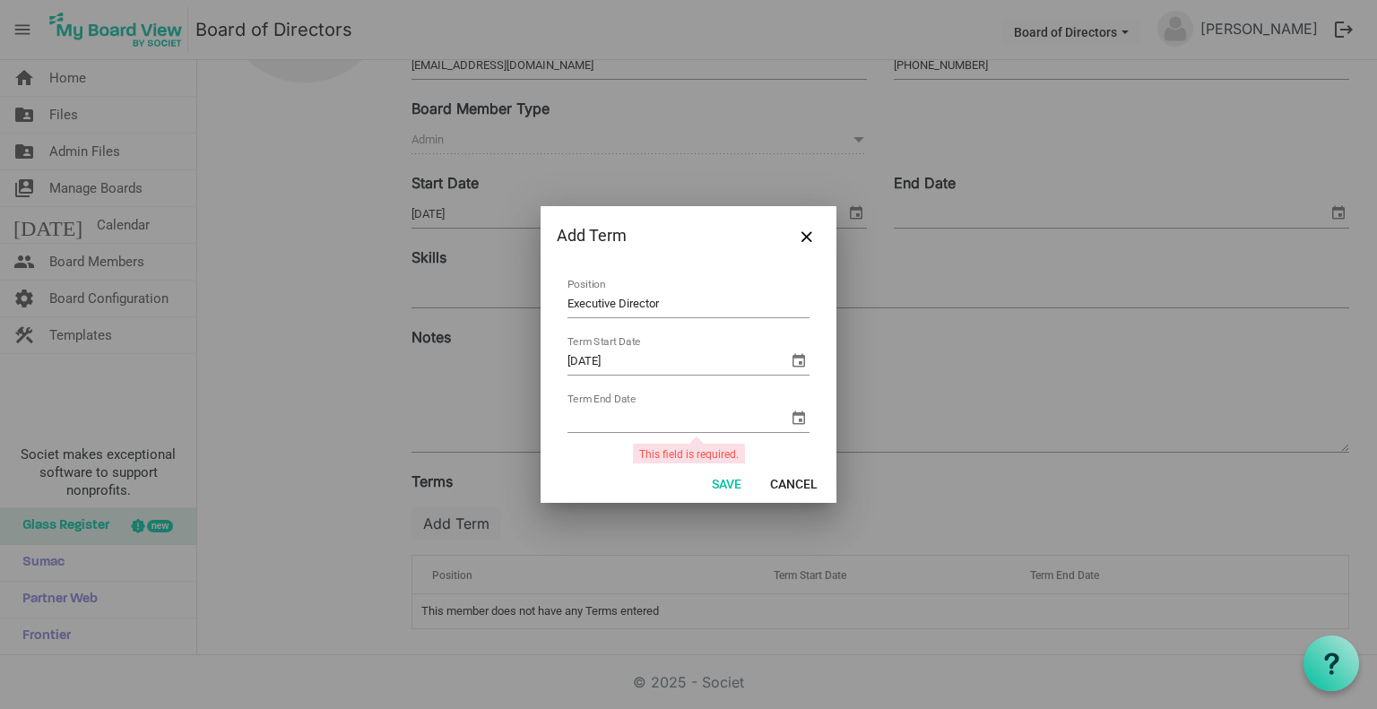
click at [797, 361] on table "Executive Director Position 5/4/2022 Term Start Date Term End Date" at bounding box center [688, 356] width 263 height 182
click at [728, 483] on button "Save" at bounding box center [726, 482] width 53 height 25
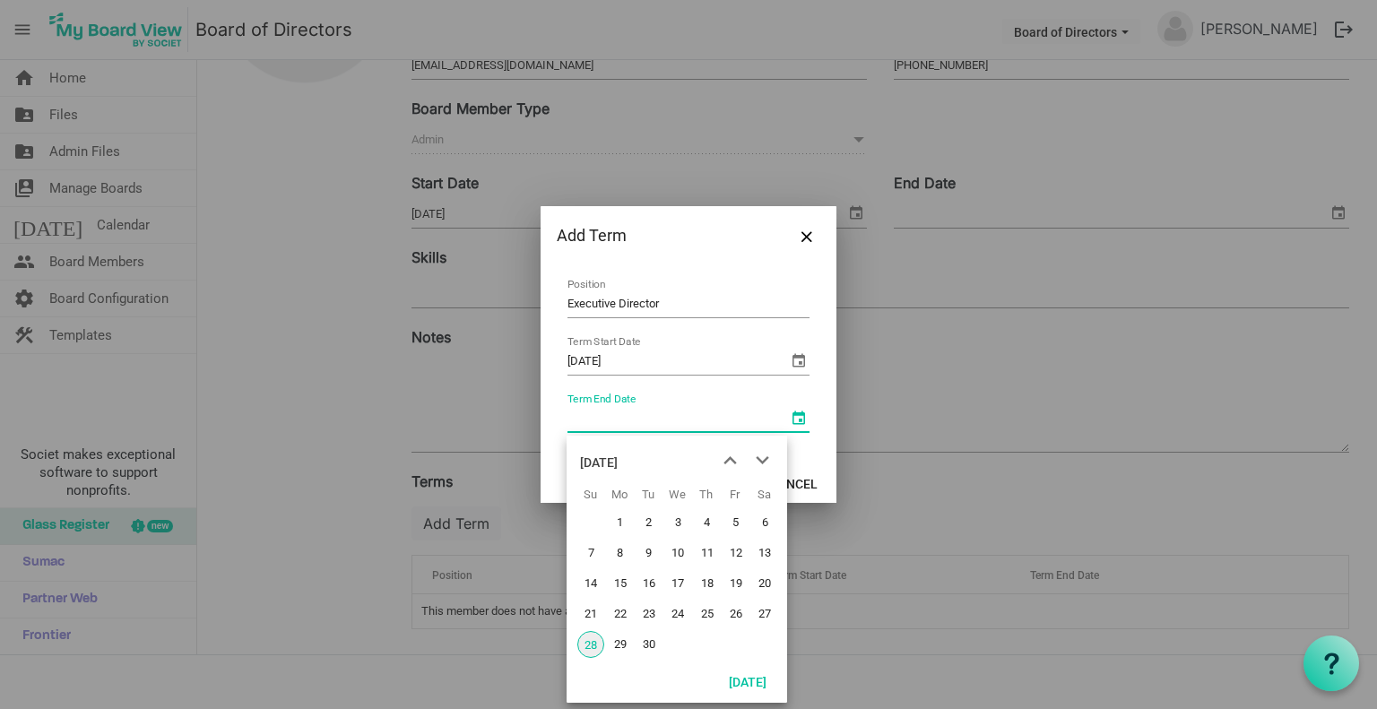
click at [788, 418] on span "select" at bounding box center [799, 418] width 22 height 22
click at [762, 458] on span "next month" at bounding box center [762, 460] width 31 height 32
click at [703, 415] on input "Term End Date" at bounding box center [677, 418] width 220 height 27
type input "1"
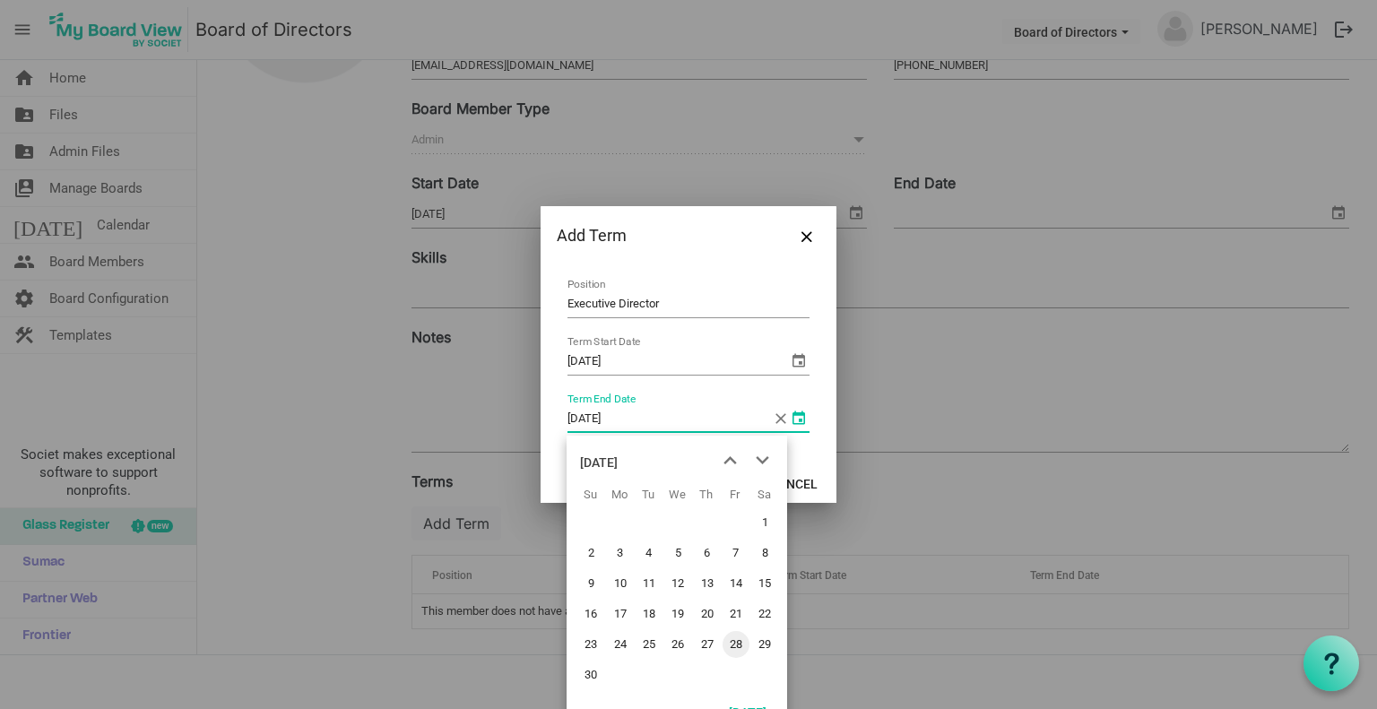
click at [703, 415] on input "01/01/2032" at bounding box center [669, 418] width 204 height 27
type input "[DATE]"
click at [685, 350] on input "[DATE]" at bounding box center [677, 361] width 220 height 27
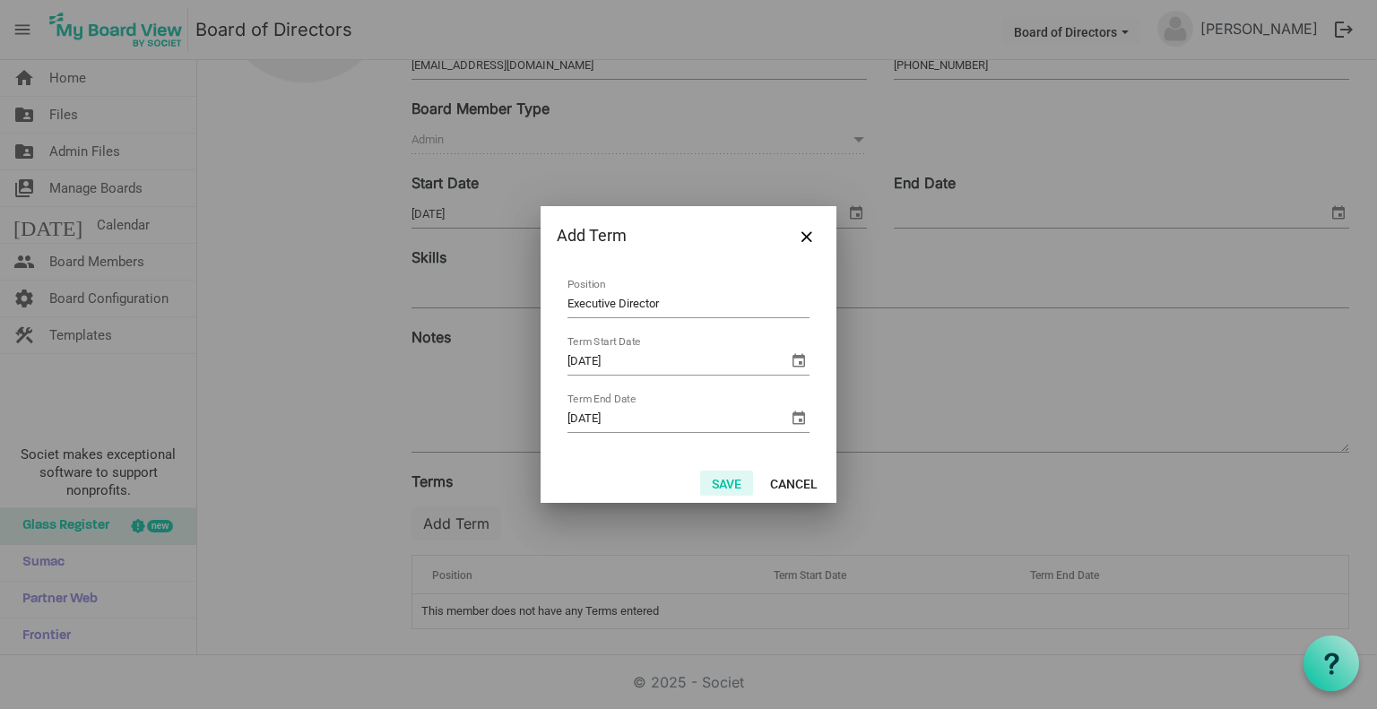
click at [721, 479] on button "Save" at bounding box center [726, 482] width 53 height 25
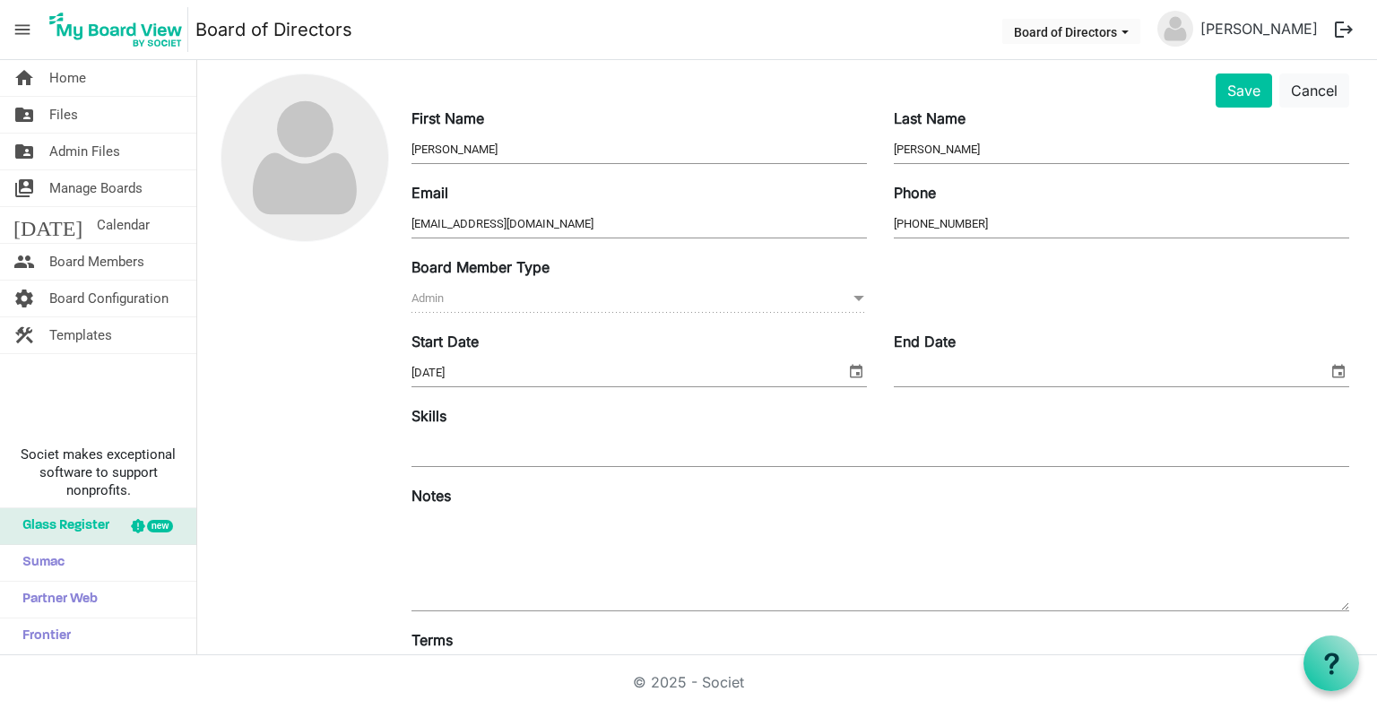
scroll to position [0, 0]
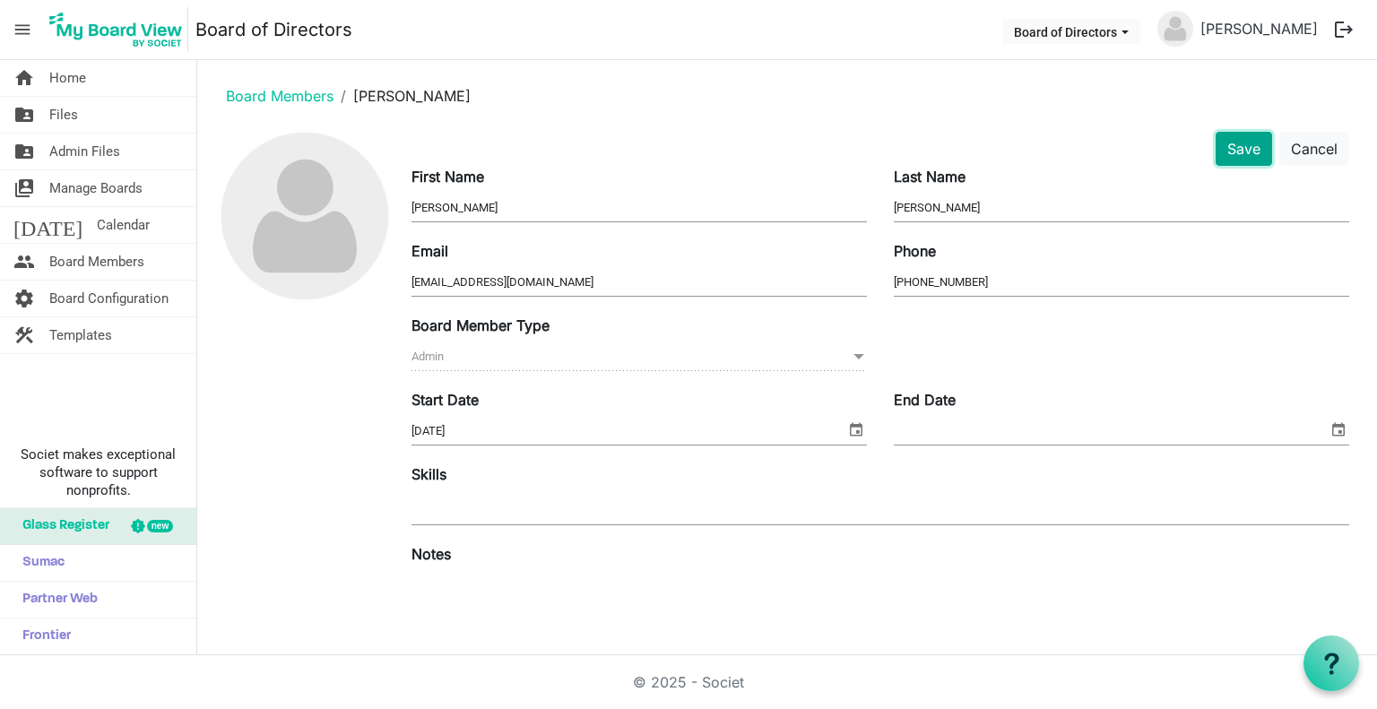
click at [1233, 140] on button "Save" at bounding box center [1243, 149] width 56 height 34
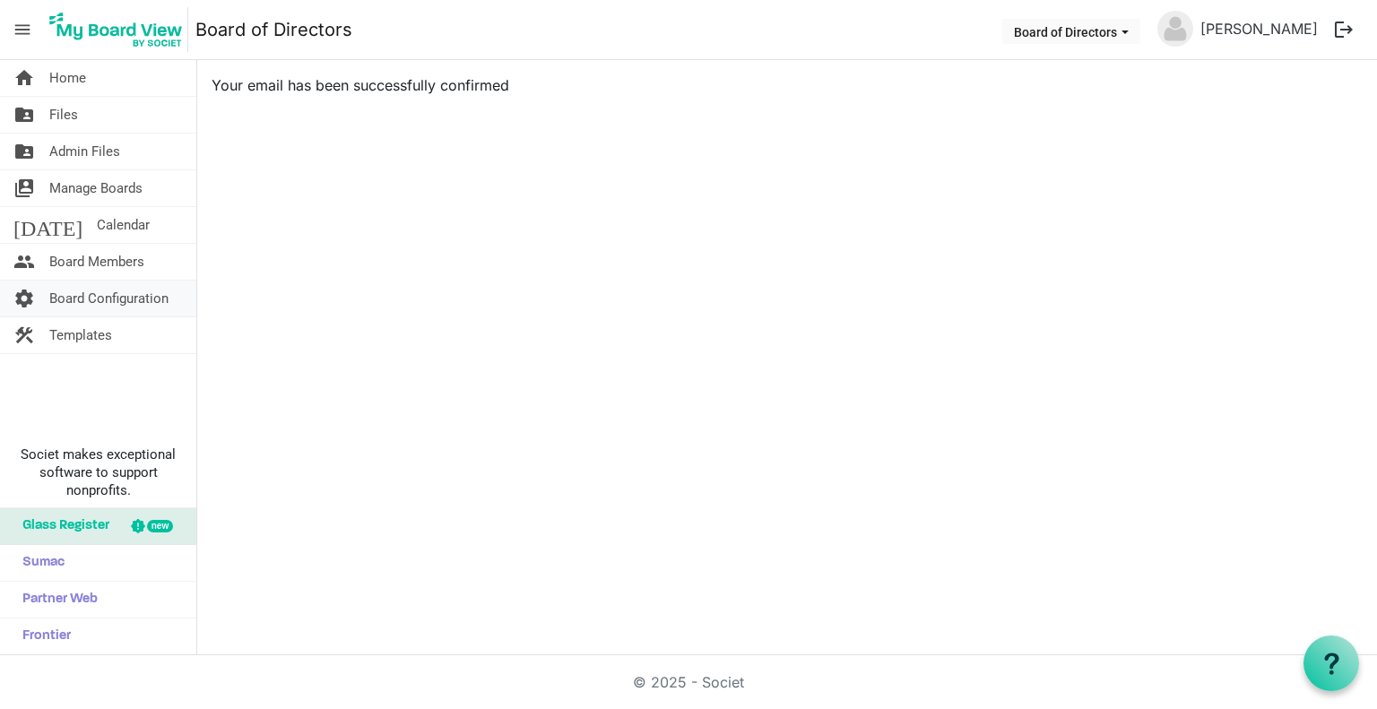
click at [115, 301] on span "Board Configuration" at bounding box center [108, 298] width 119 height 36
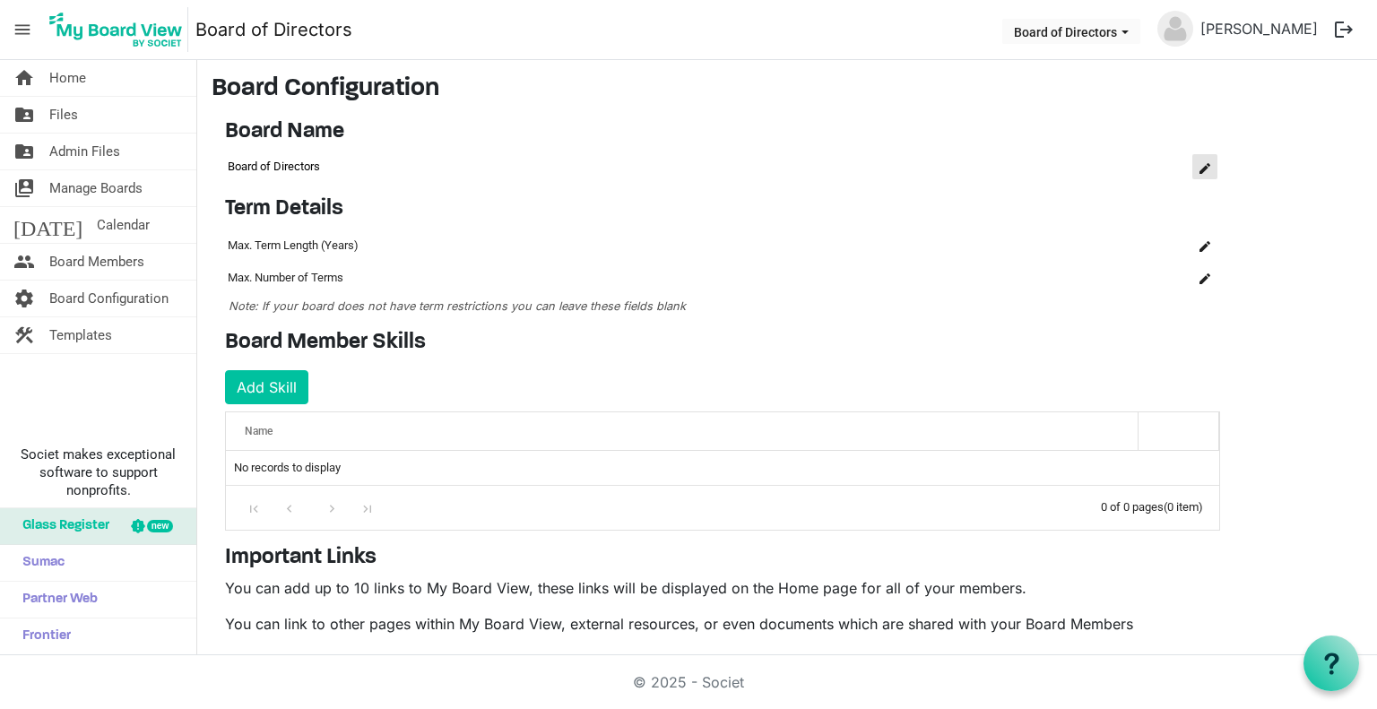
click at [1204, 168] on span "is Command column column header" at bounding box center [1204, 168] width 11 height 11
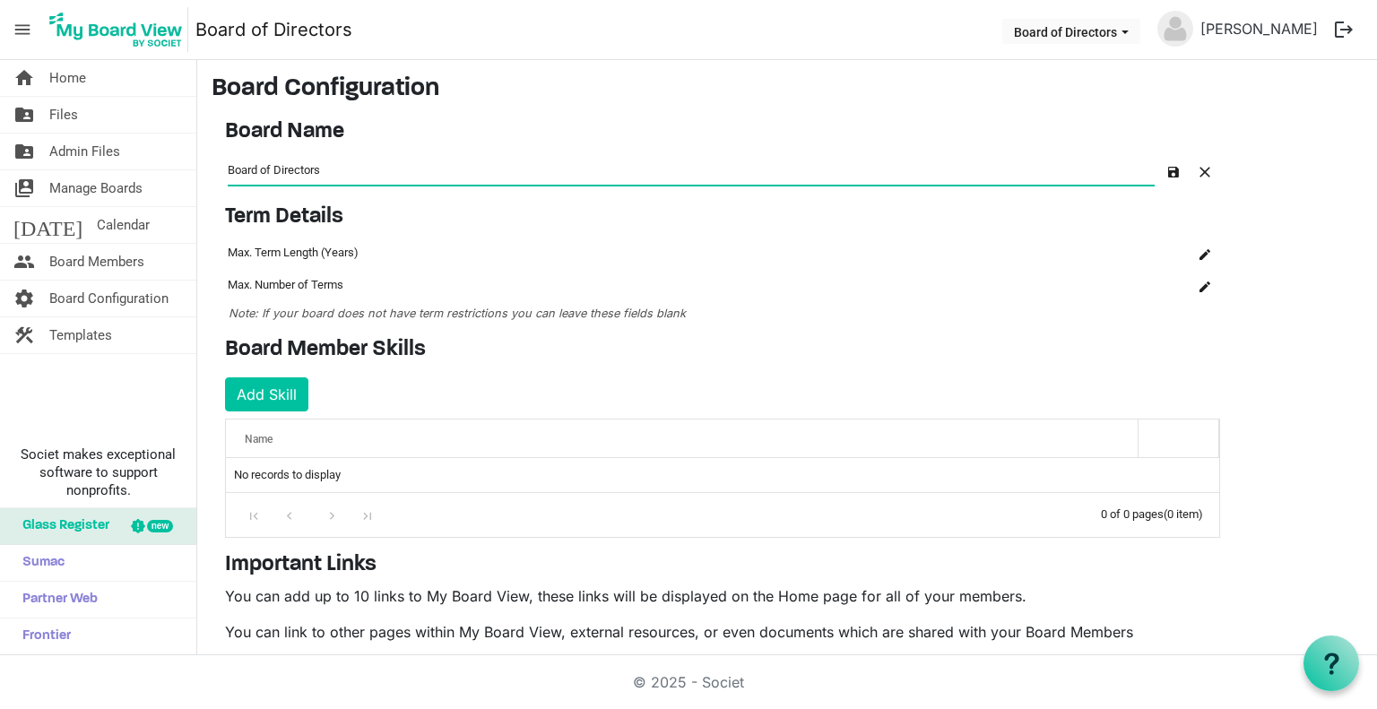
click at [1074, 85] on h3 "Board Configuration" at bounding box center [786, 89] width 1151 height 30
click at [75, 82] on span "Home" at bounding box center [67, 78] width 37 height 36
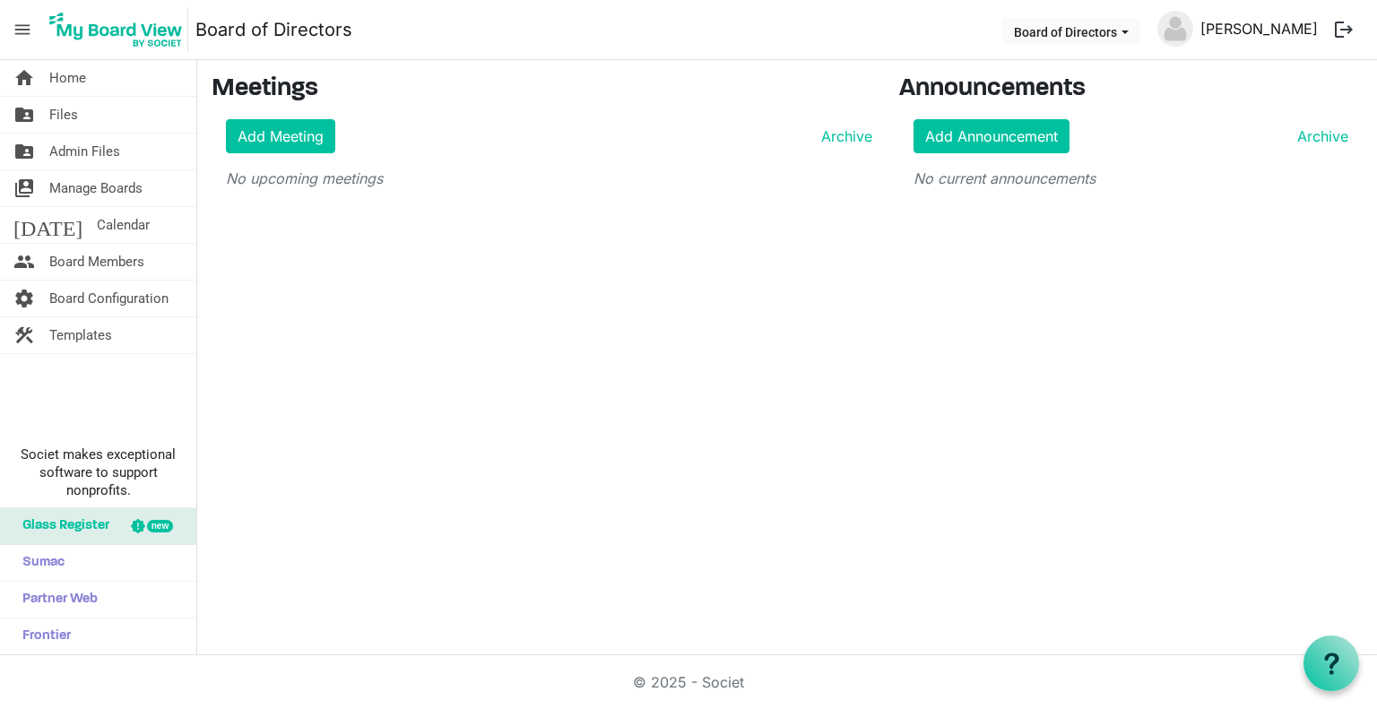
click at [1233, 30] on link "[PERSON_NAME]" at bounding box center [1259, 29] width 132 height 36
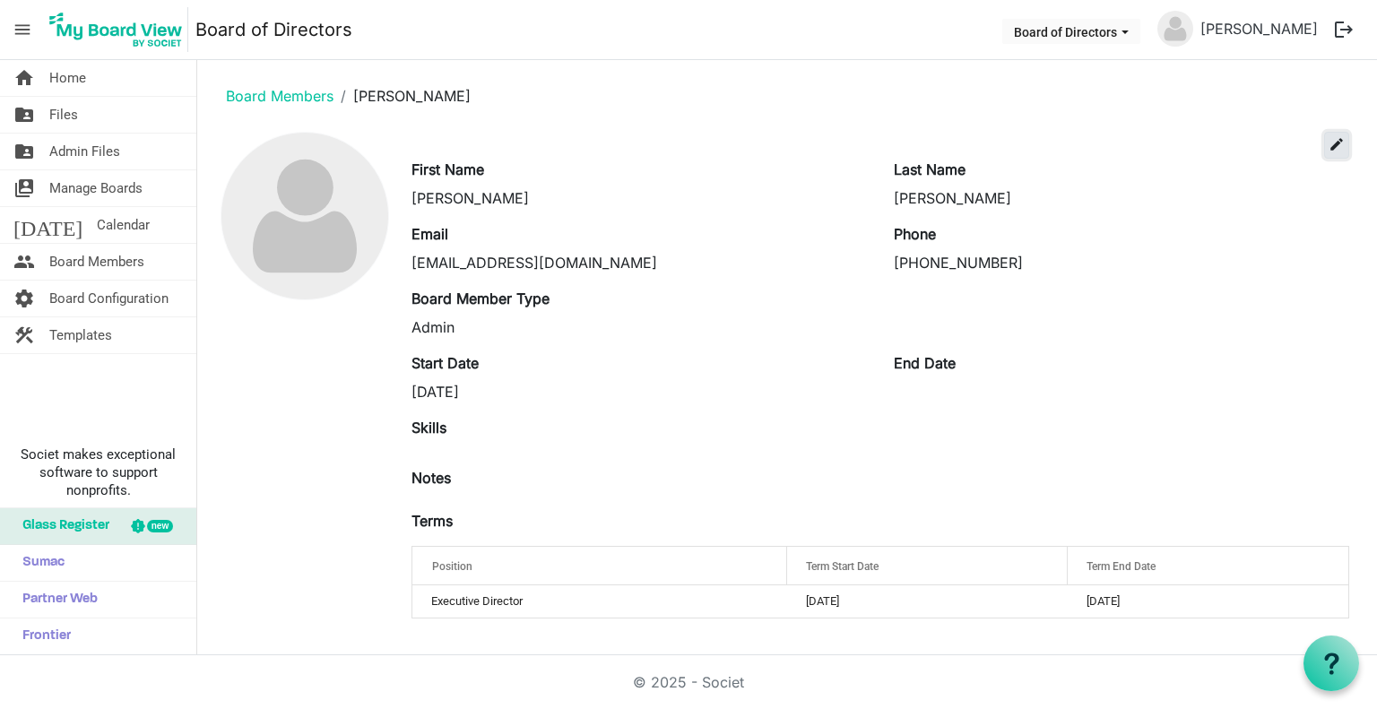
click at [1338, 148] on span "edit" at bounding box center [1336, 144] width 16 height 16
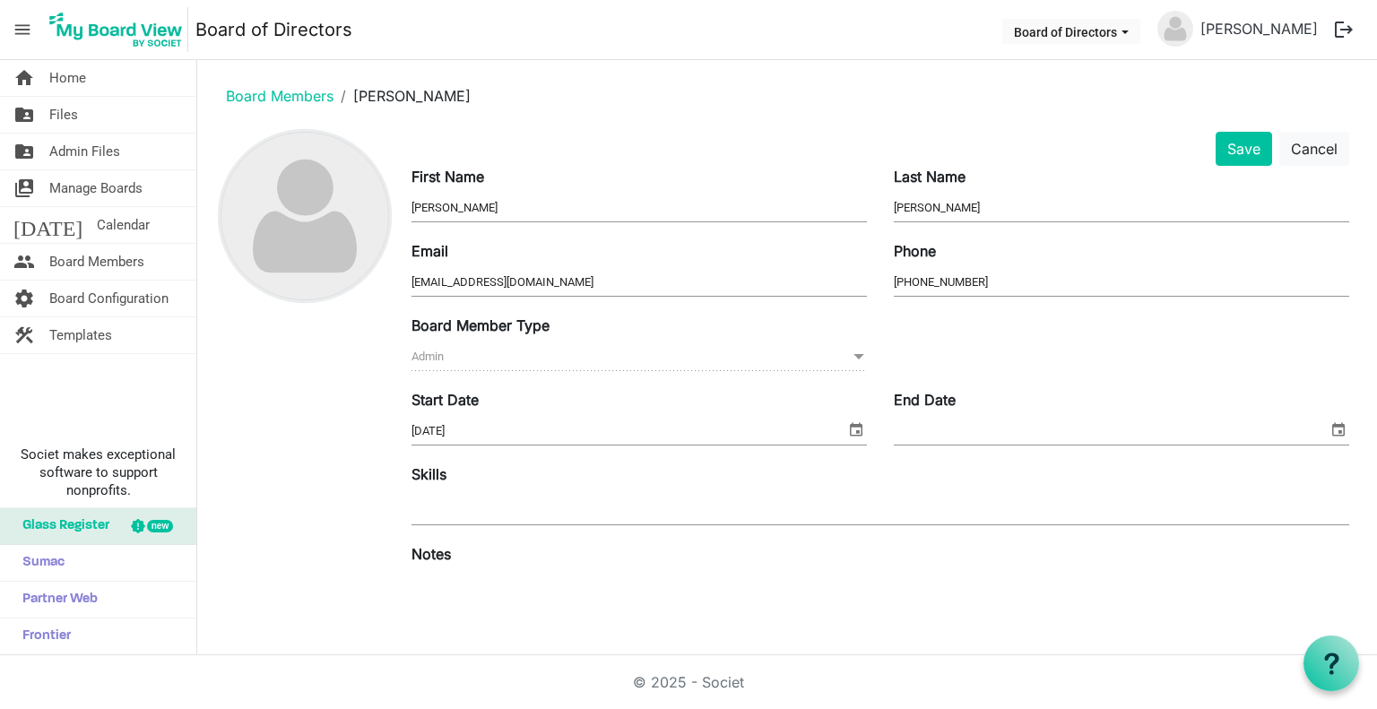
click at [333, 262] on img at bounding box center [304, 216] width 167 height 167
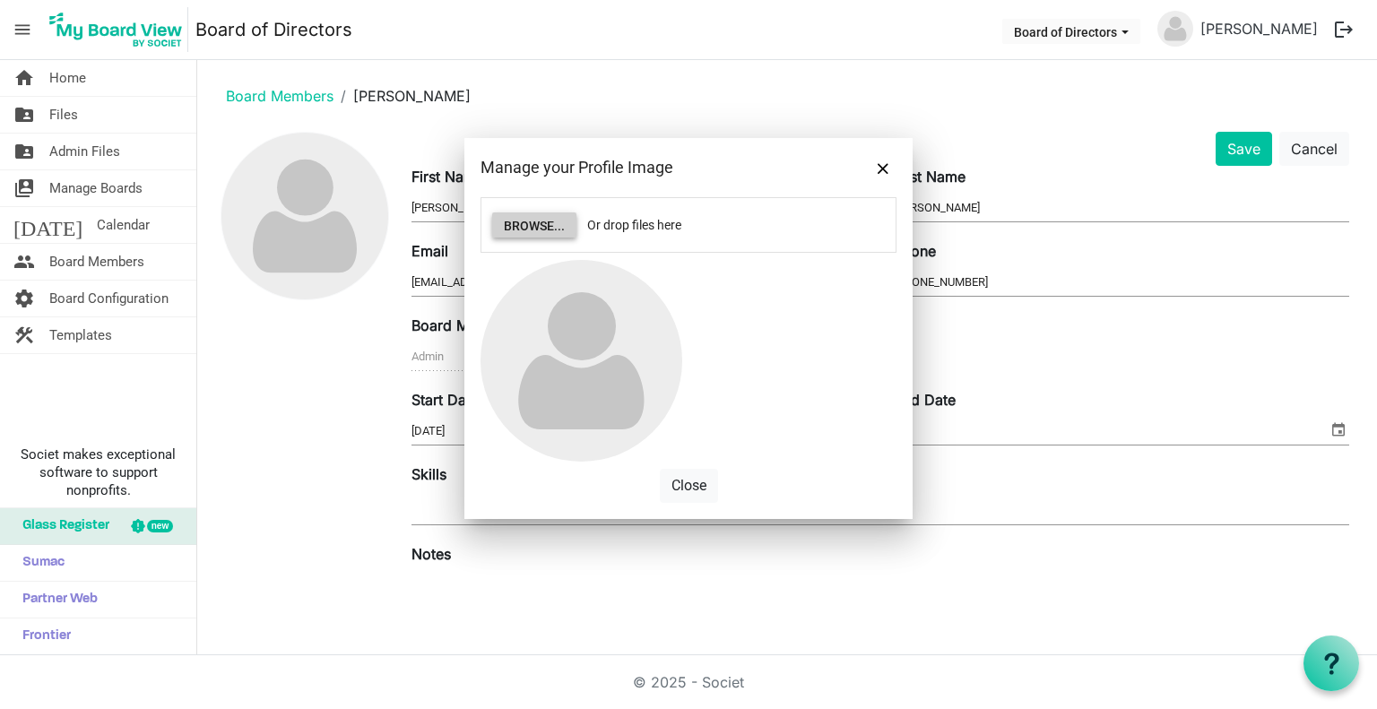
click at [553, 226] on button "Browse..." at bounding box center [534, 224] width 84 height 25
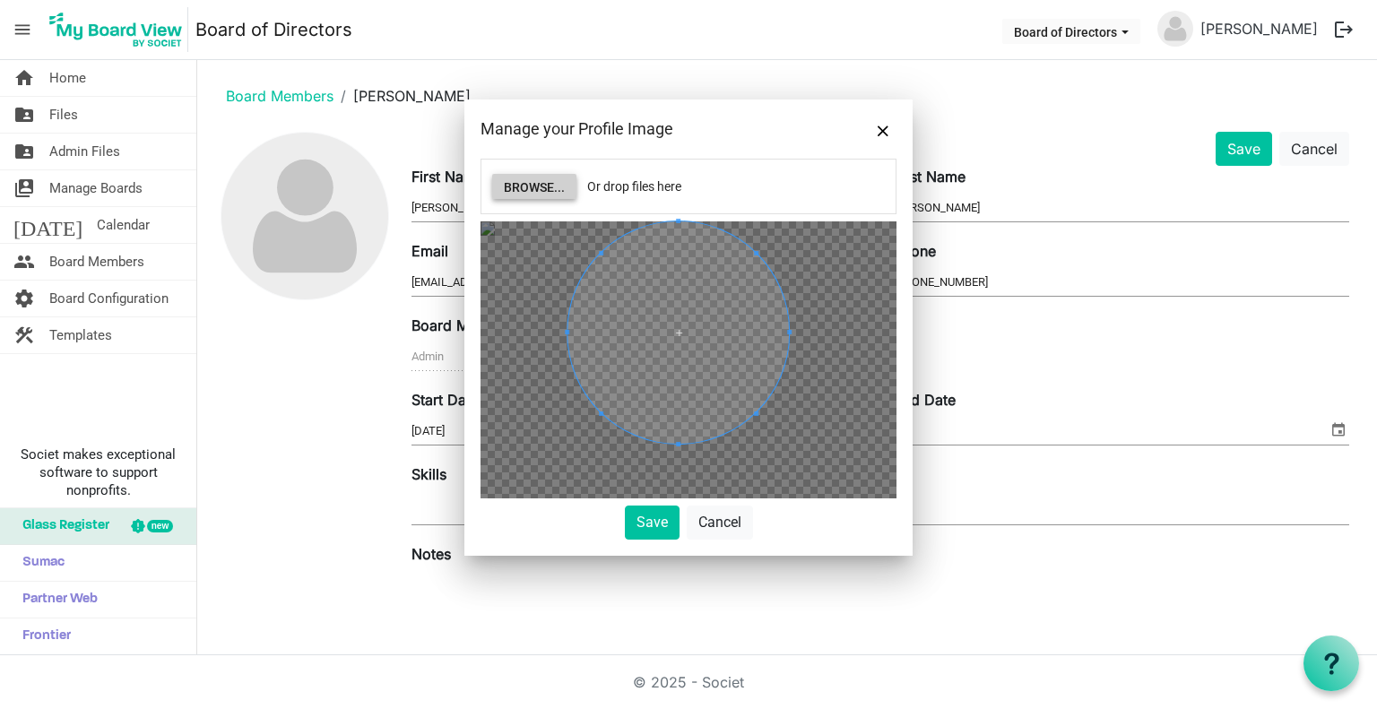
click at [642, 379] on span at bounding box center [677, 331] width 221 height 221
click at [649, 519] on button "Save" at bounding box center [652, 522] width 55 height 34
click at [634, 513] on button "Save" at bounding box center [652, 522] width 55 height 34
